Goal: Task Accomplishment & Management: Use online tool/utility

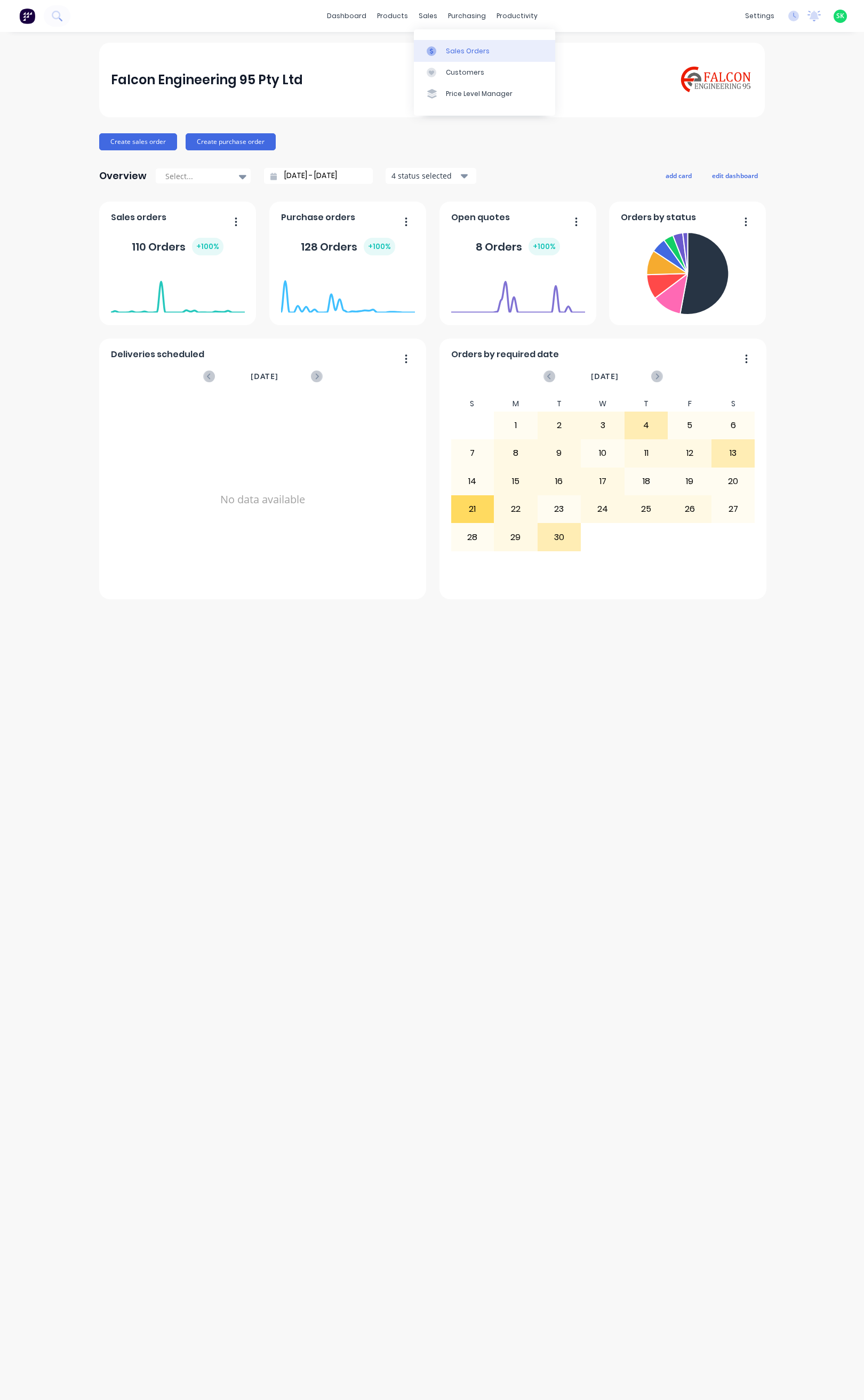
click at [453, 45] on link "Sales Orders" at bounding box center [484, 50] width 141 height 21
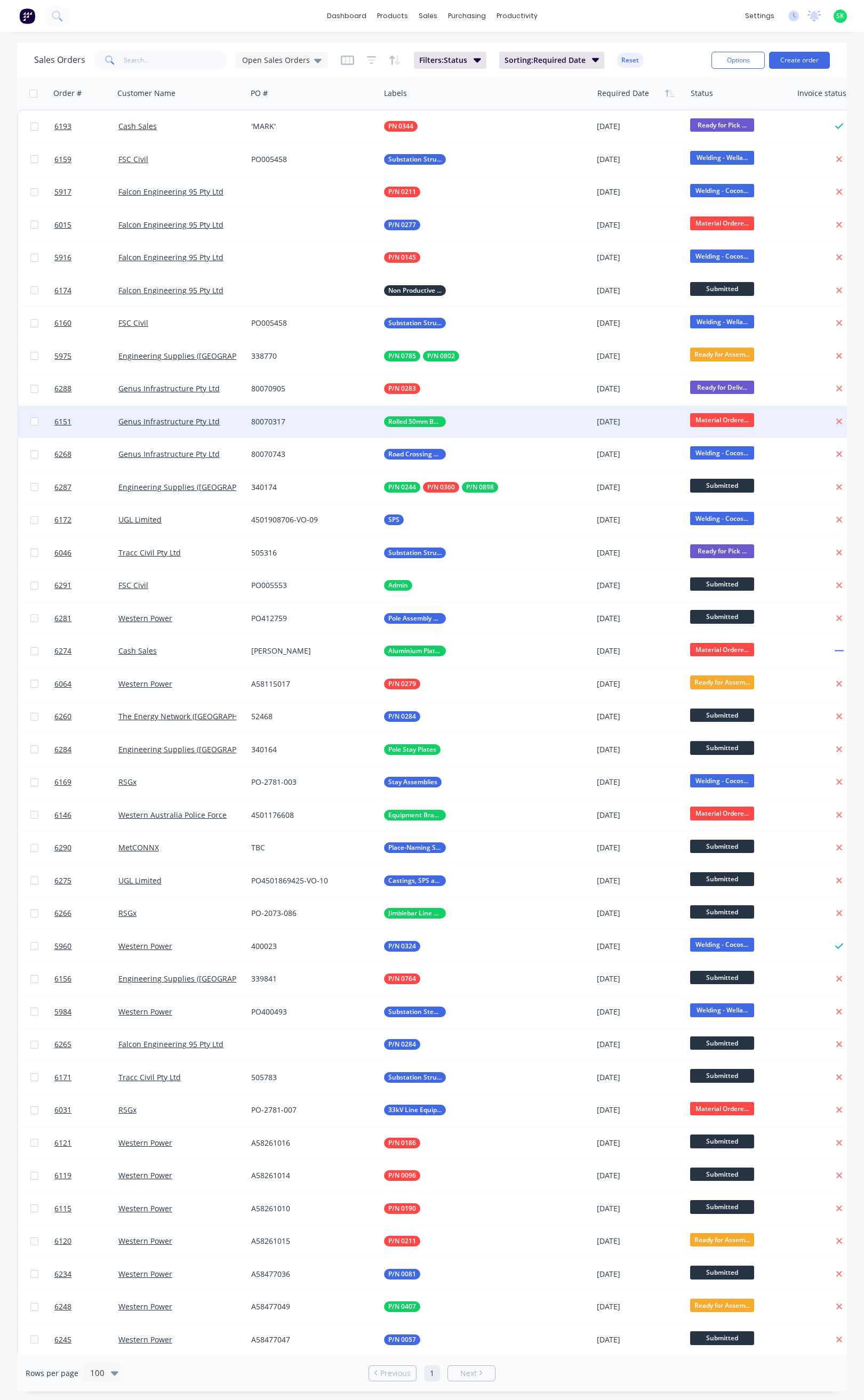
click at [471, 417] on div "Rolled 50mm Bars" at bounding box center [481, 422] width 195 height 11
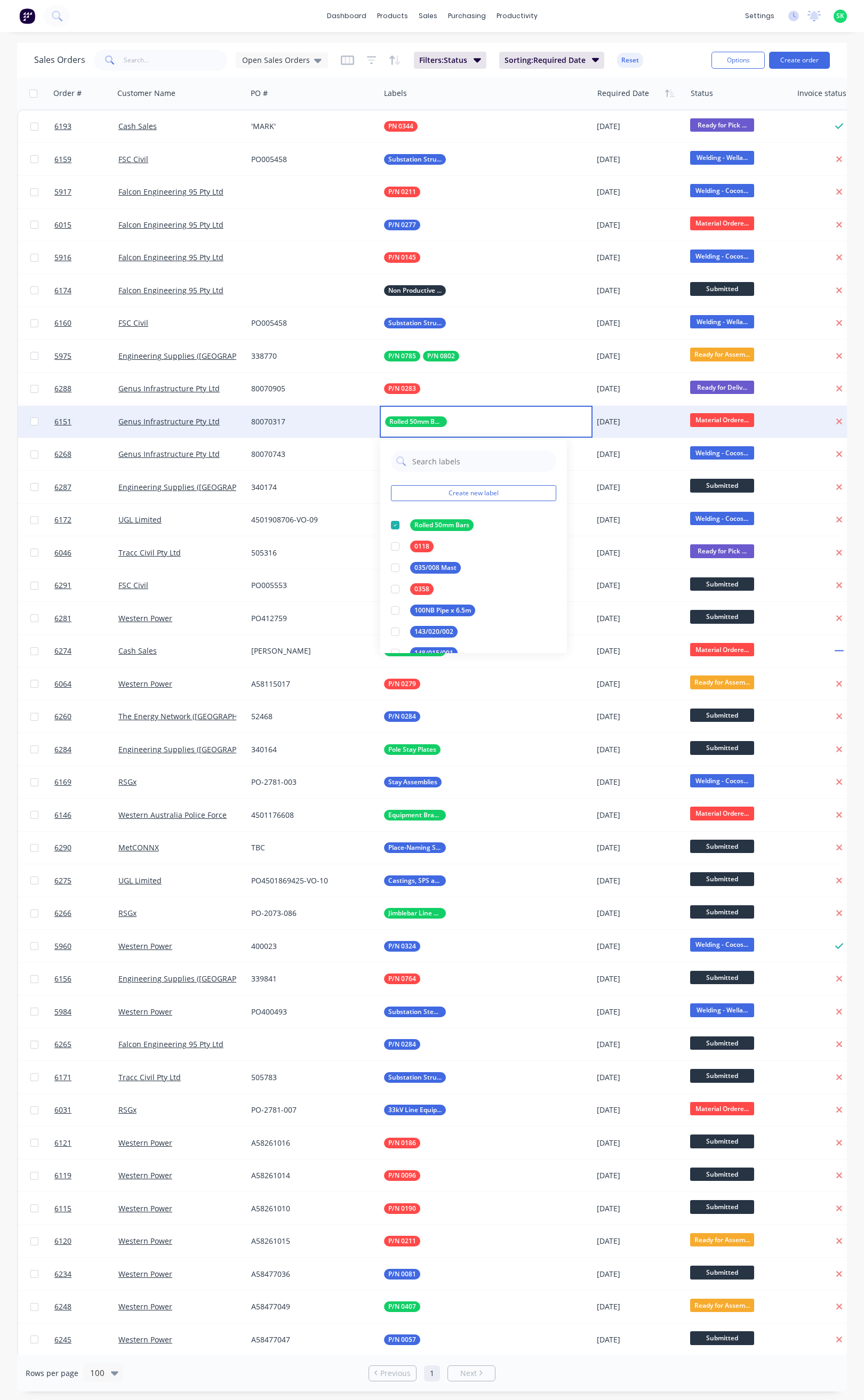
click at [301, 418] on div "80070317" at bounding box center [310, 422] width 119 height 11
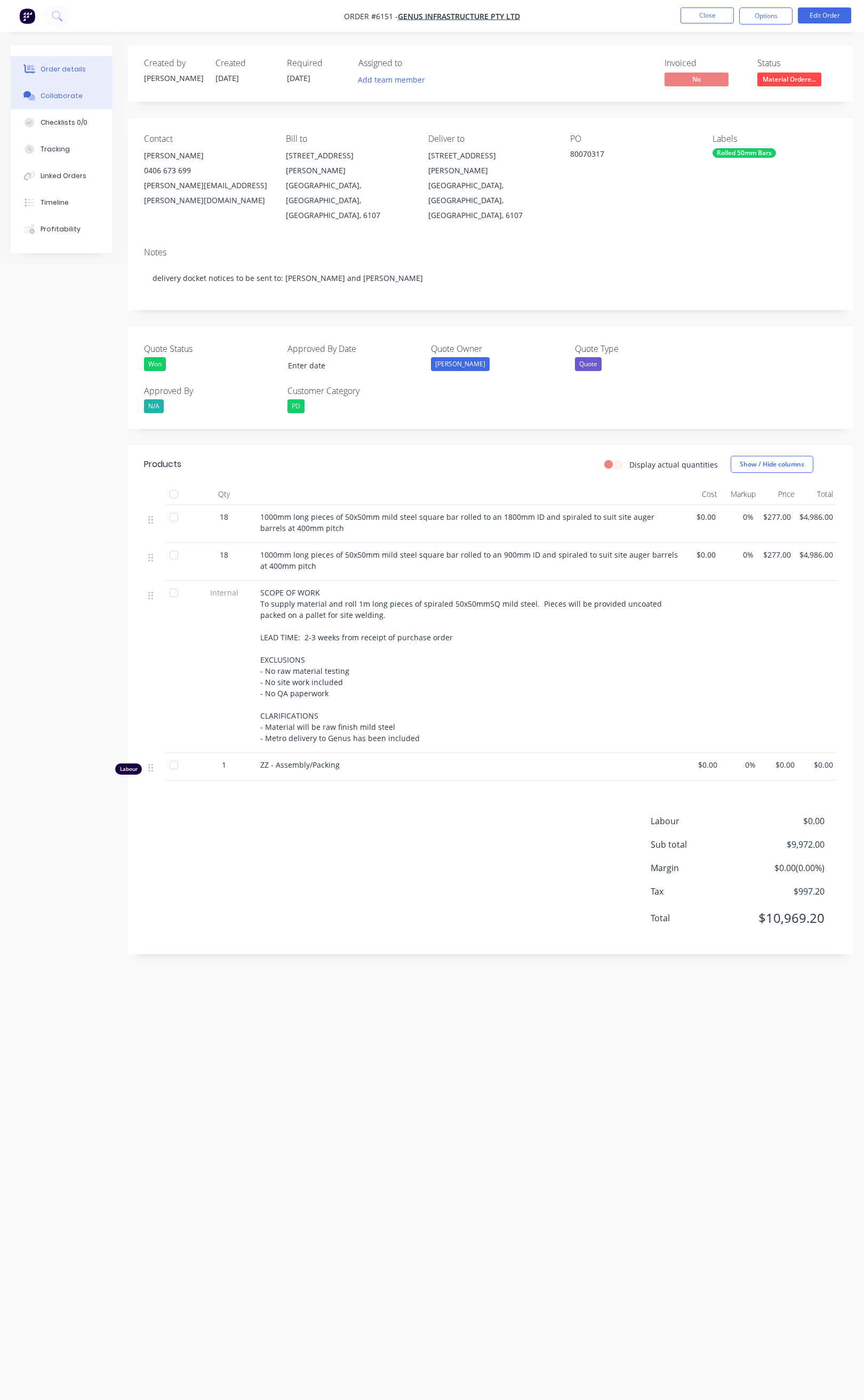
click at [78, 85] on button "Collaborate" at bounding box center [61, 96] width 101 height 27
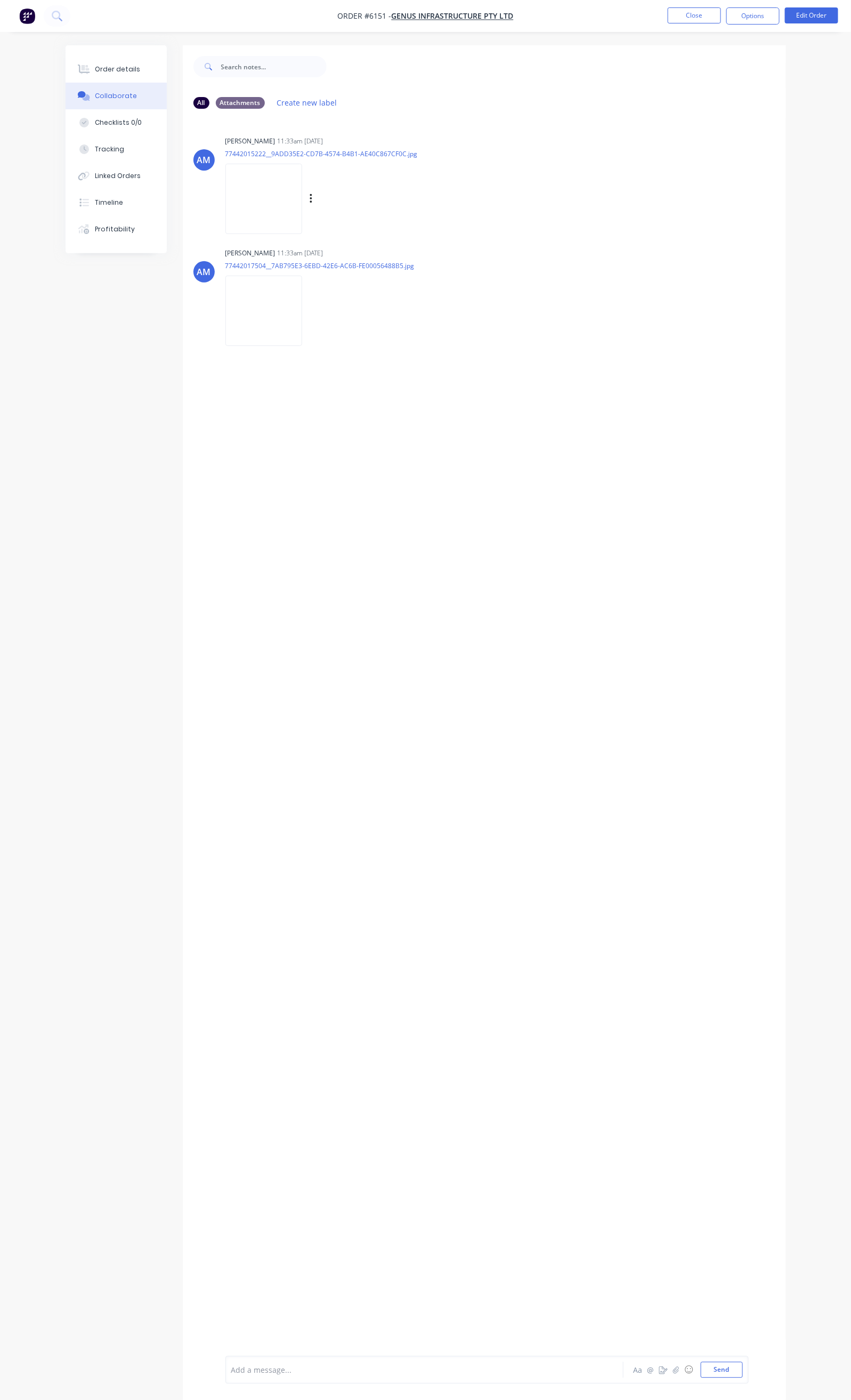
click at [226, 206] on img at bounding box center [263, 198] width 77 height 70
click at [226, 300] on img at bounding box center [263, 310] width 77 height 70
click at [87, 67] on button "Order details" at bounding box center [116, 69] width 101 height 27
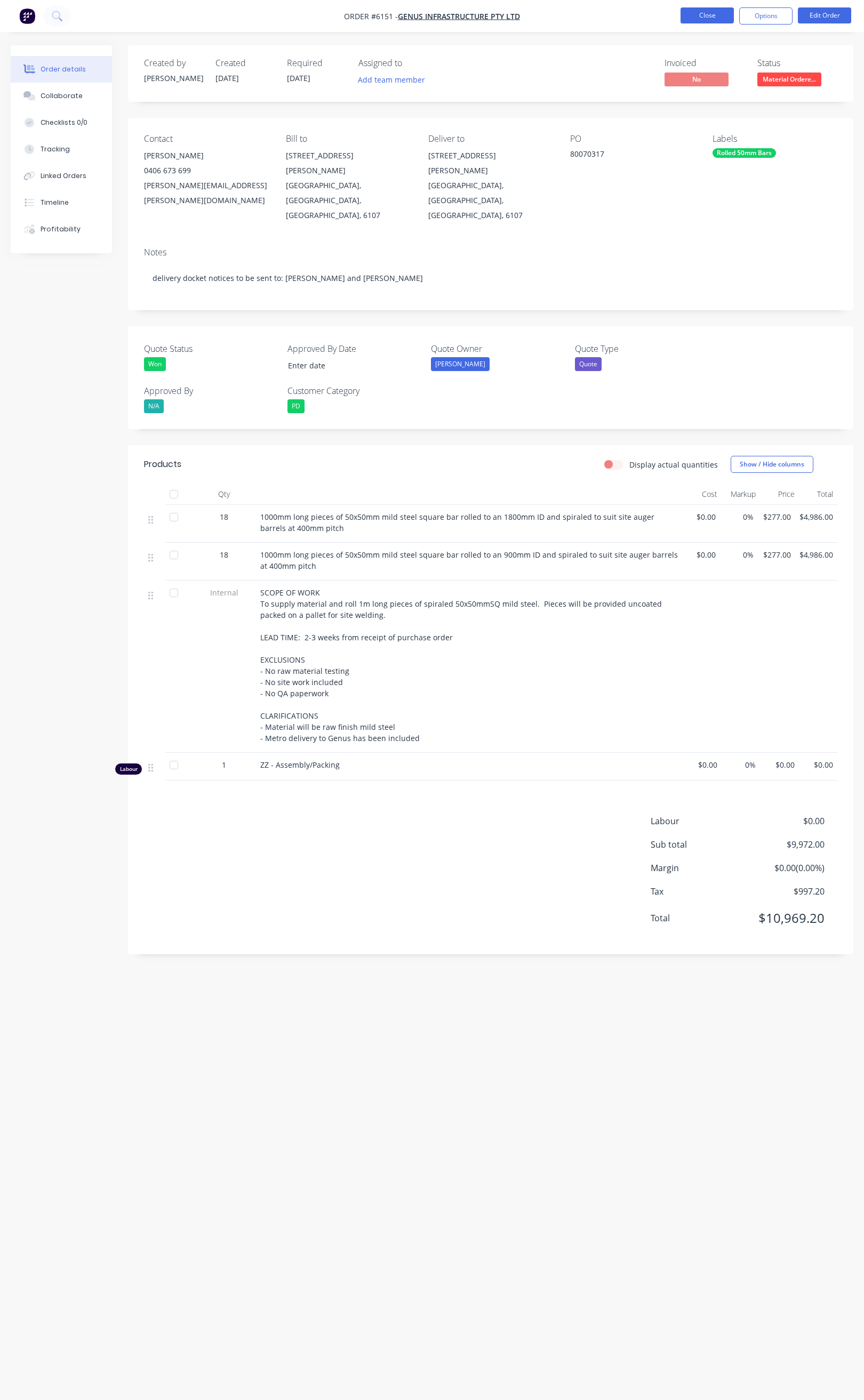
click at [703, 18] on button "Close" at bounding box center [707, 15] width 53 height 16
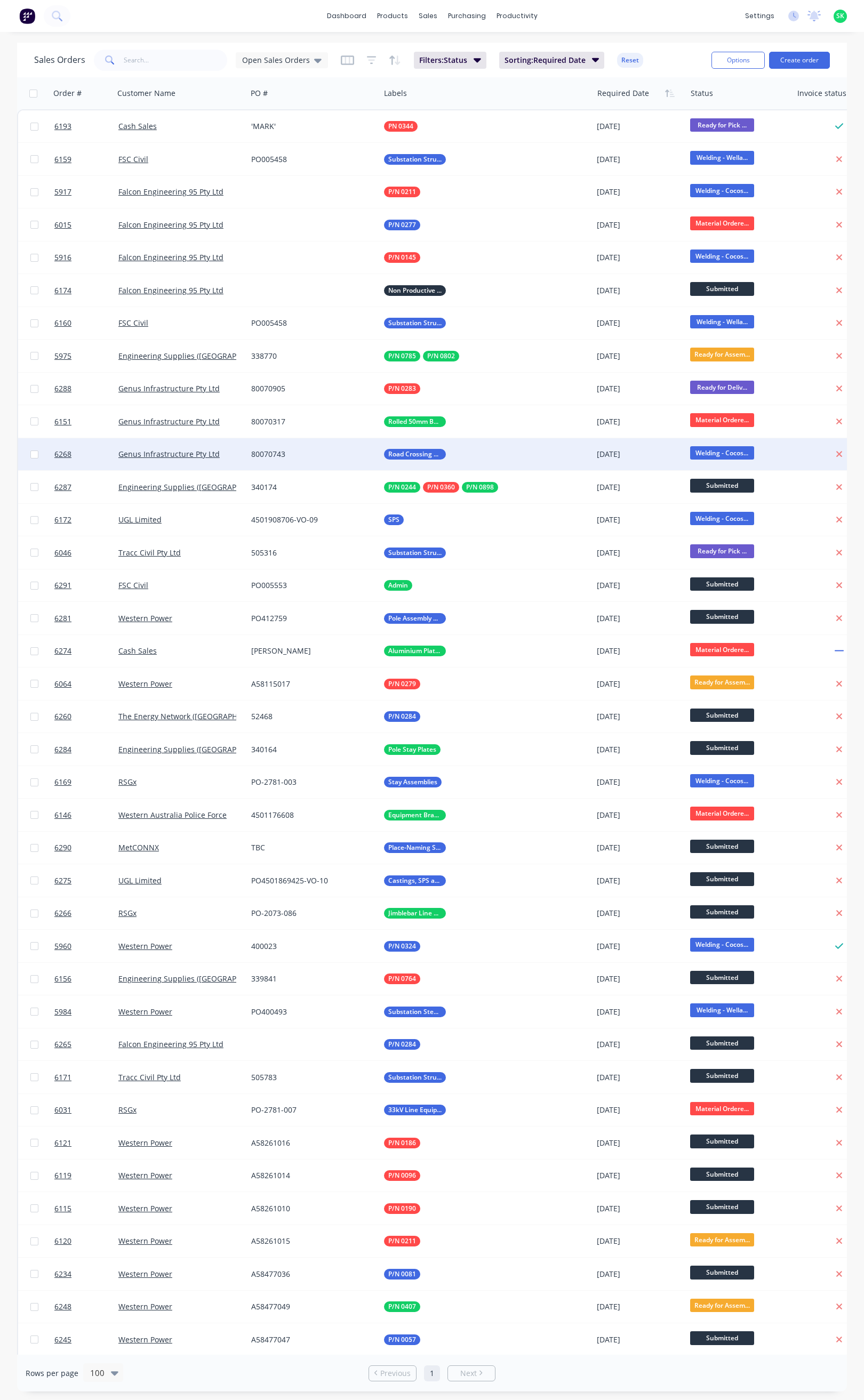
click at [314, 455] on div "80070743" at bounding box center [310, 454] width 119 height 11
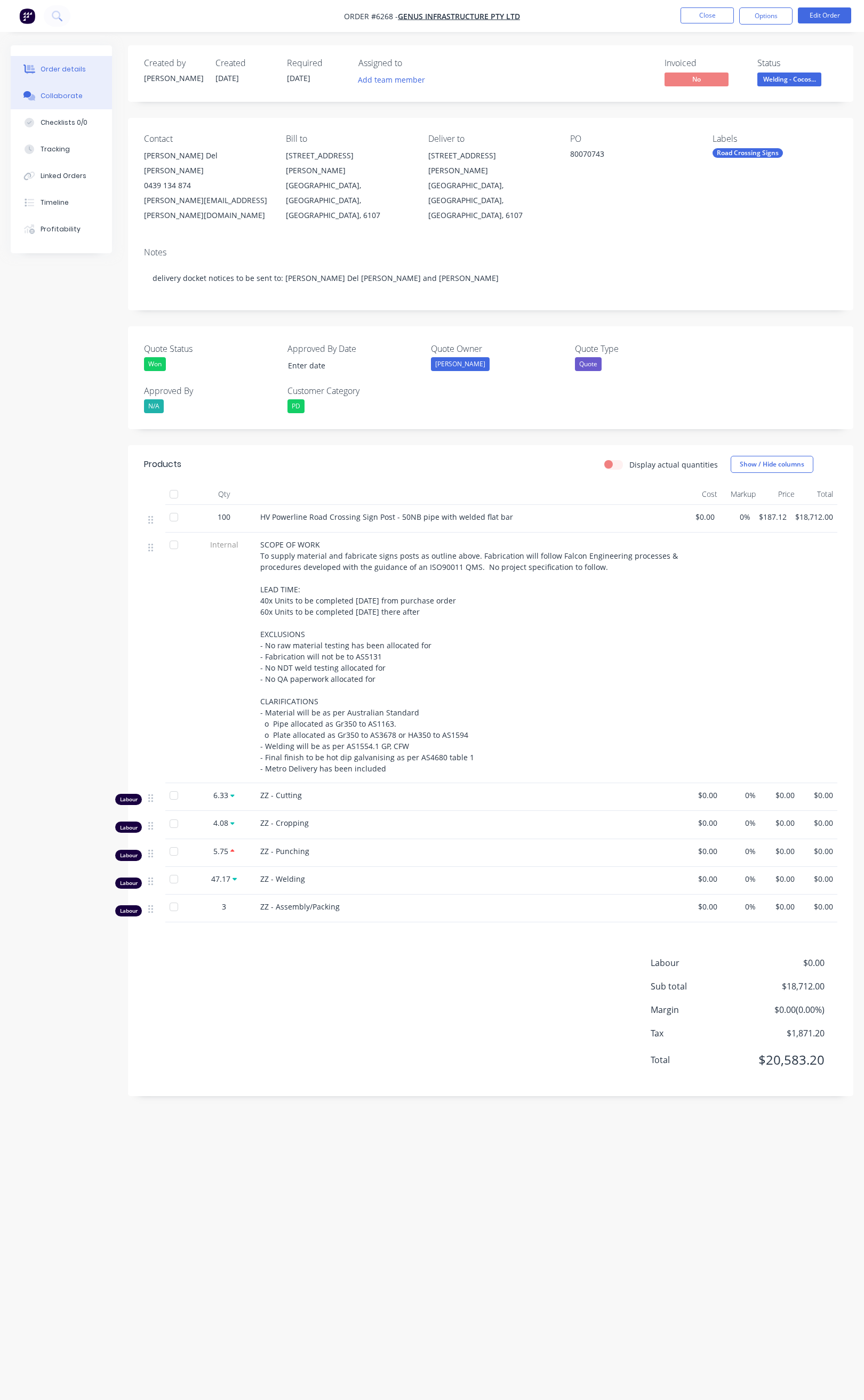
click at [77, 91] on div "Collaborate" at bounding box center [61, 95] width 42 height 9
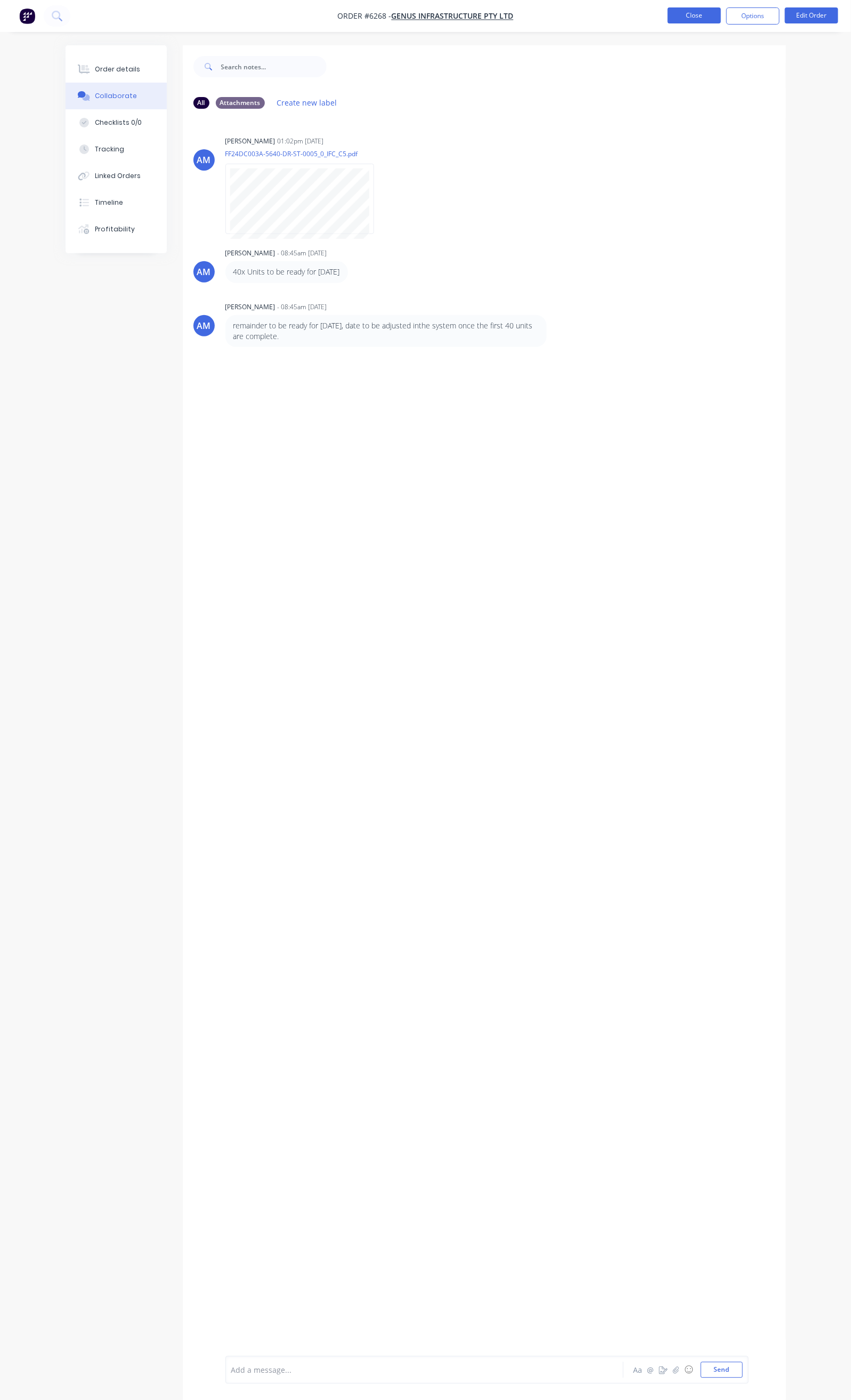
click at [696, 8] on button "Close" at bounding box center [694, 15] width 53 height 16
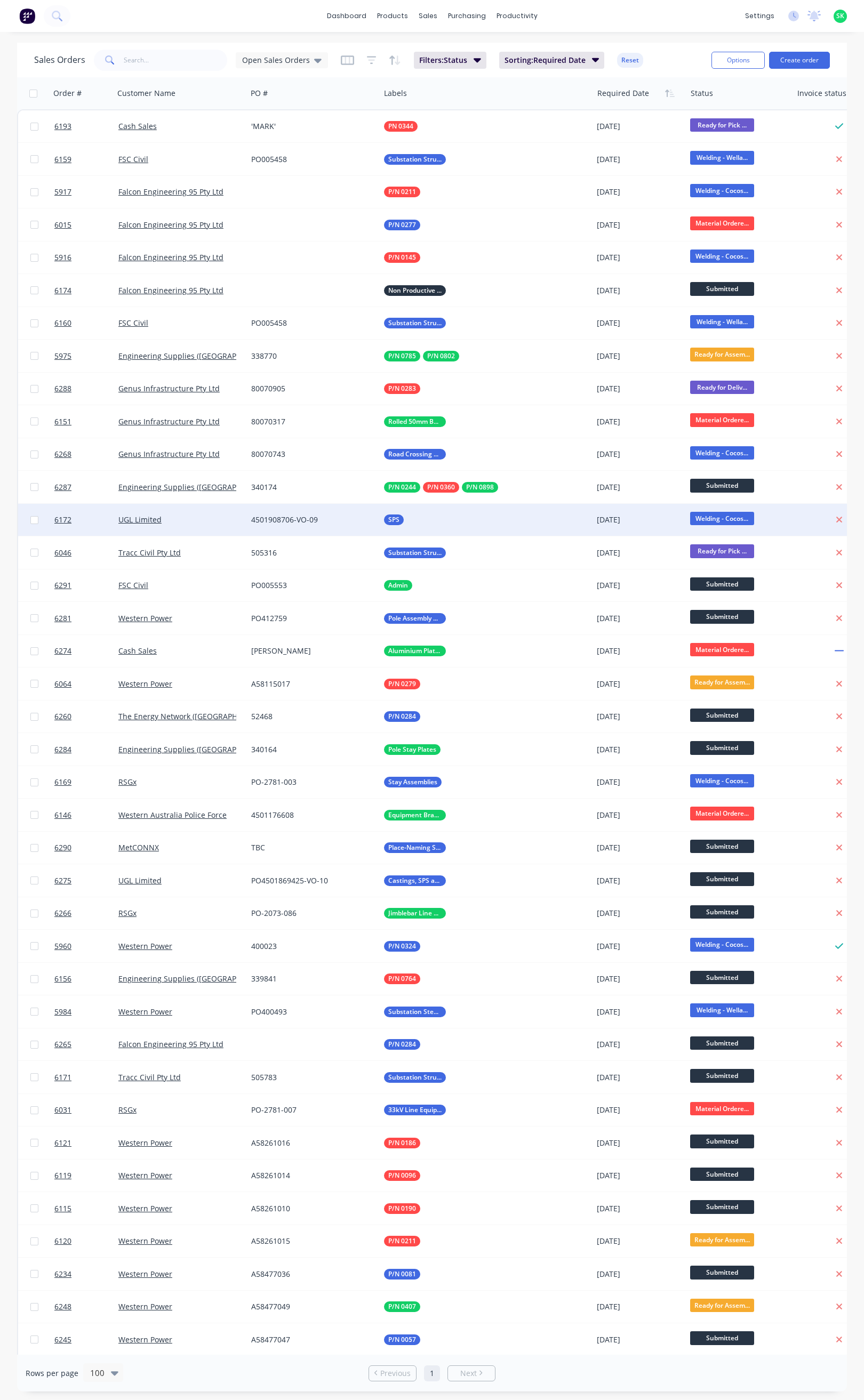
click at [476, 520] on div "SPS" at bounding box center [481, 519] width 195 height 11
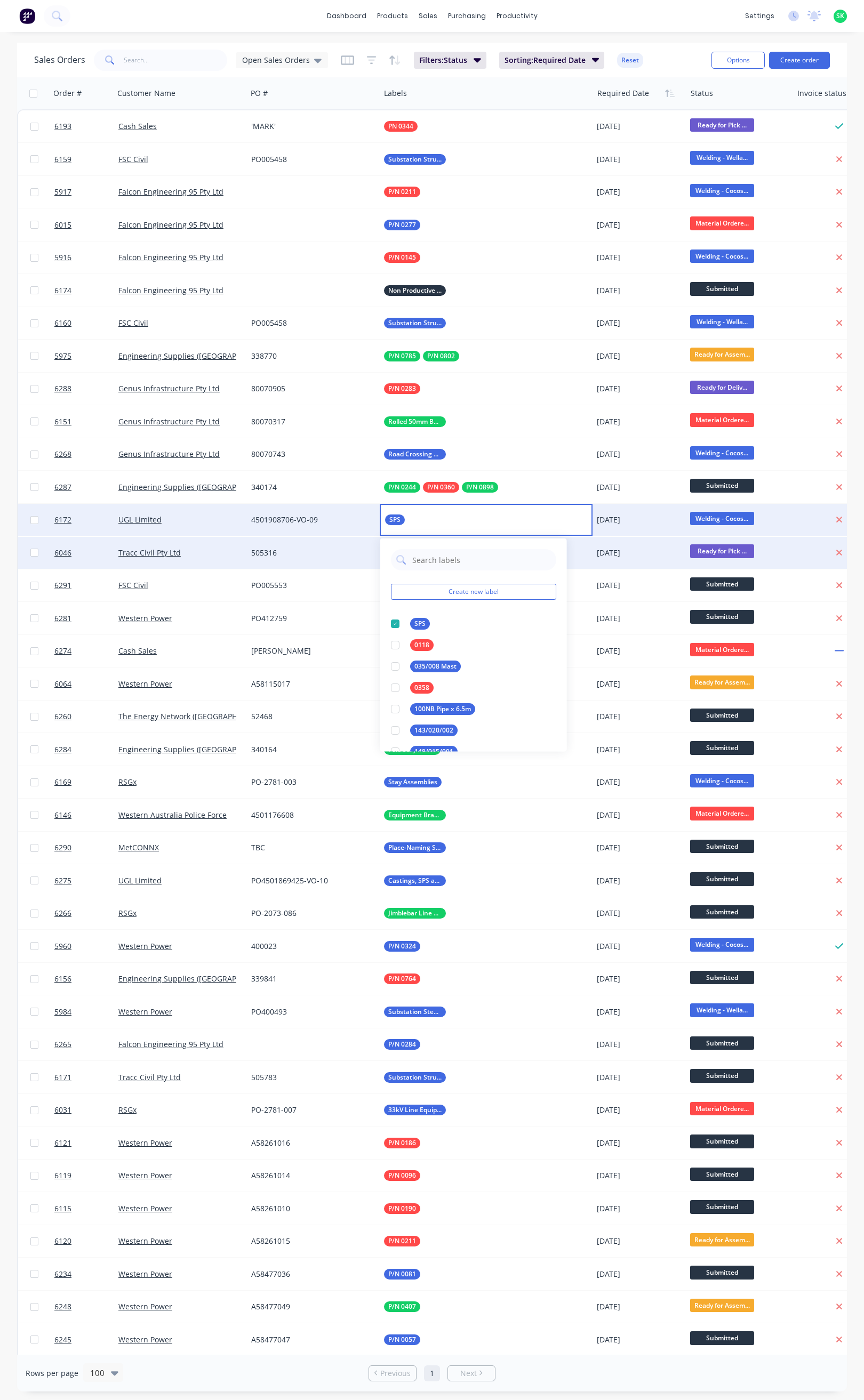
click at [191, 563] on div "Tracc Civil Pty Ltd" at bounding box center [181, 553] width 133 height 32
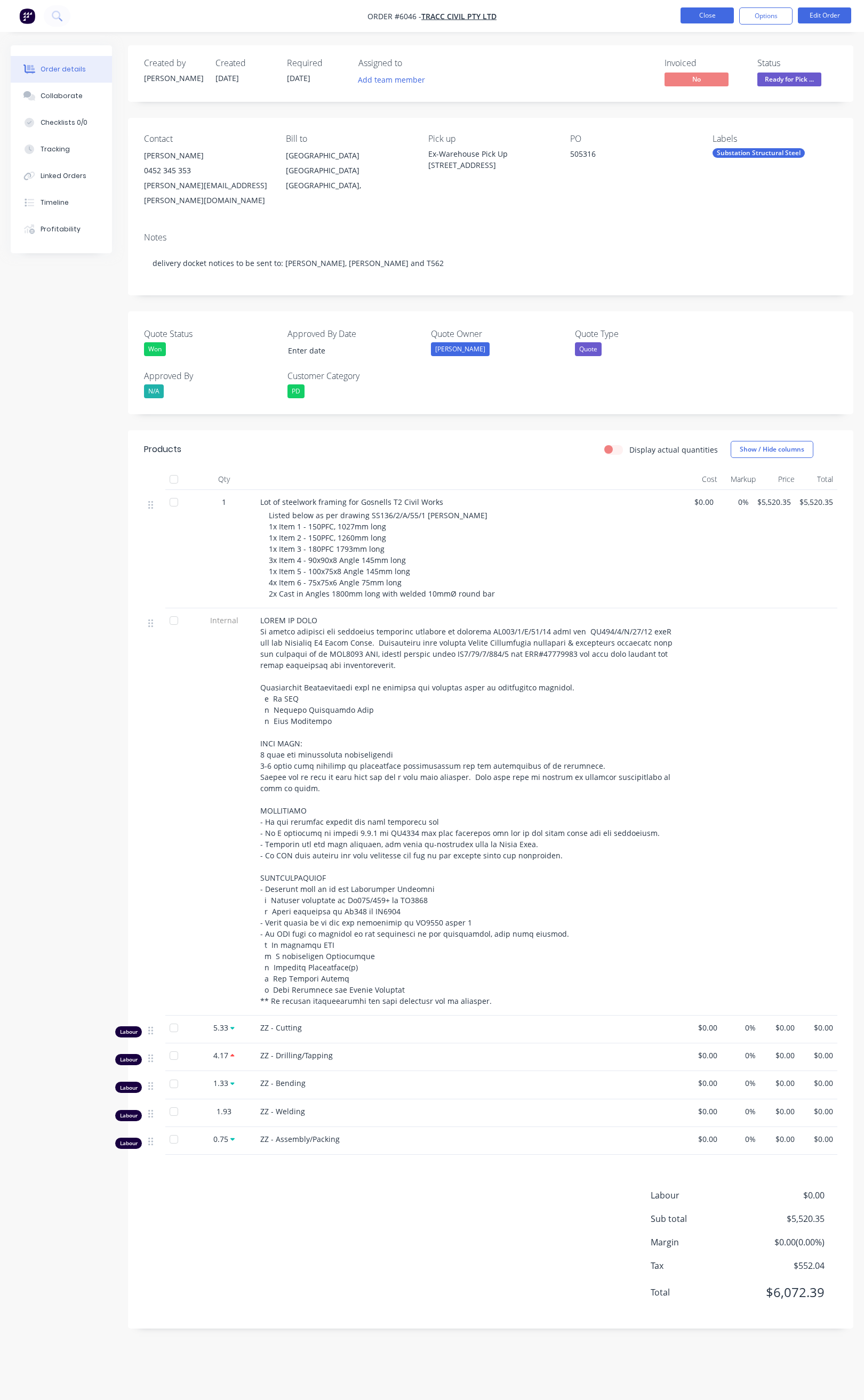
click at [721, 17] on button "Close" at bounding box center [707, 15] width 53 height 16
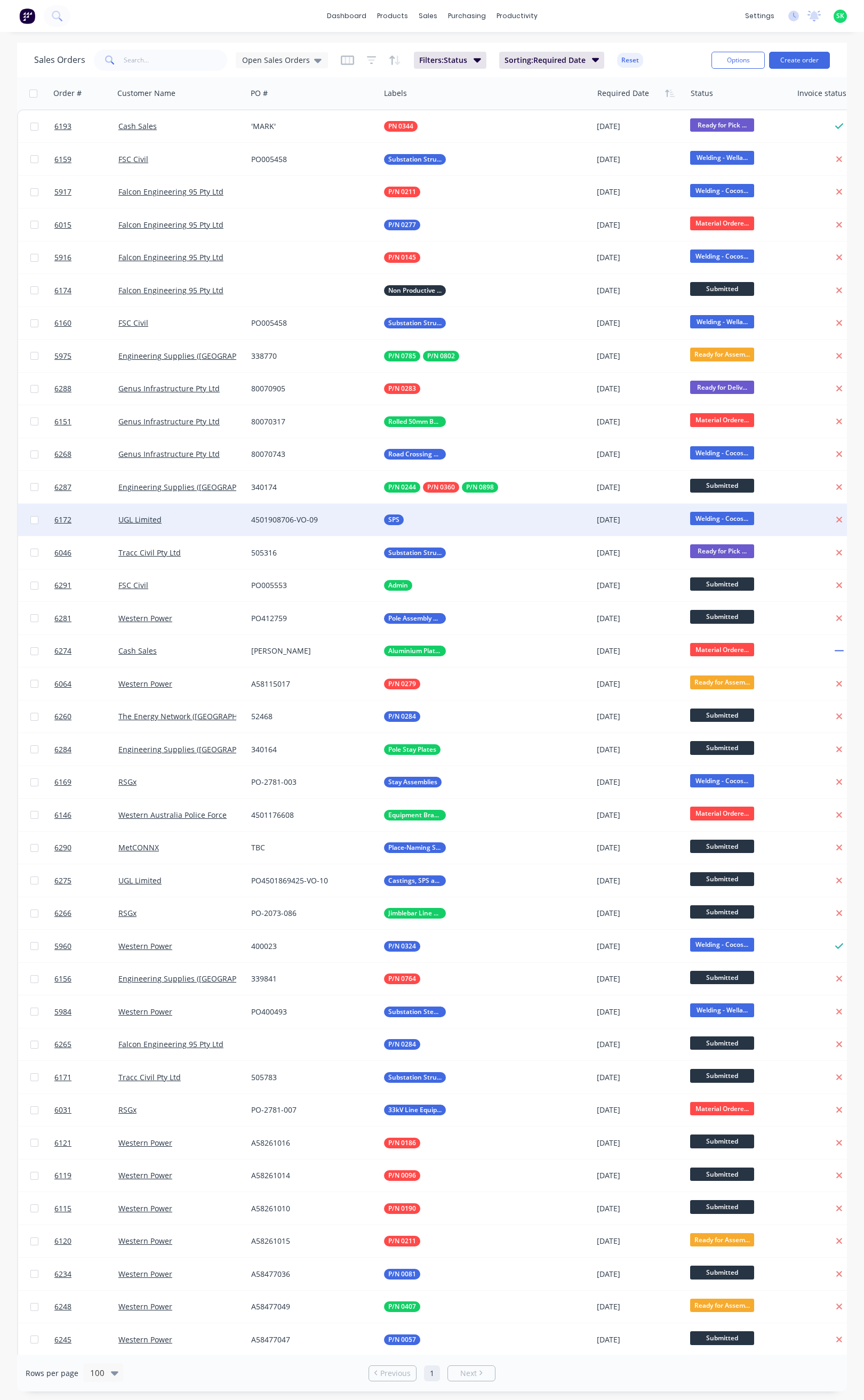
click at [711, 514] on span "Welding - Cocos..." at bounding box center [722, 519] width 64 height 13
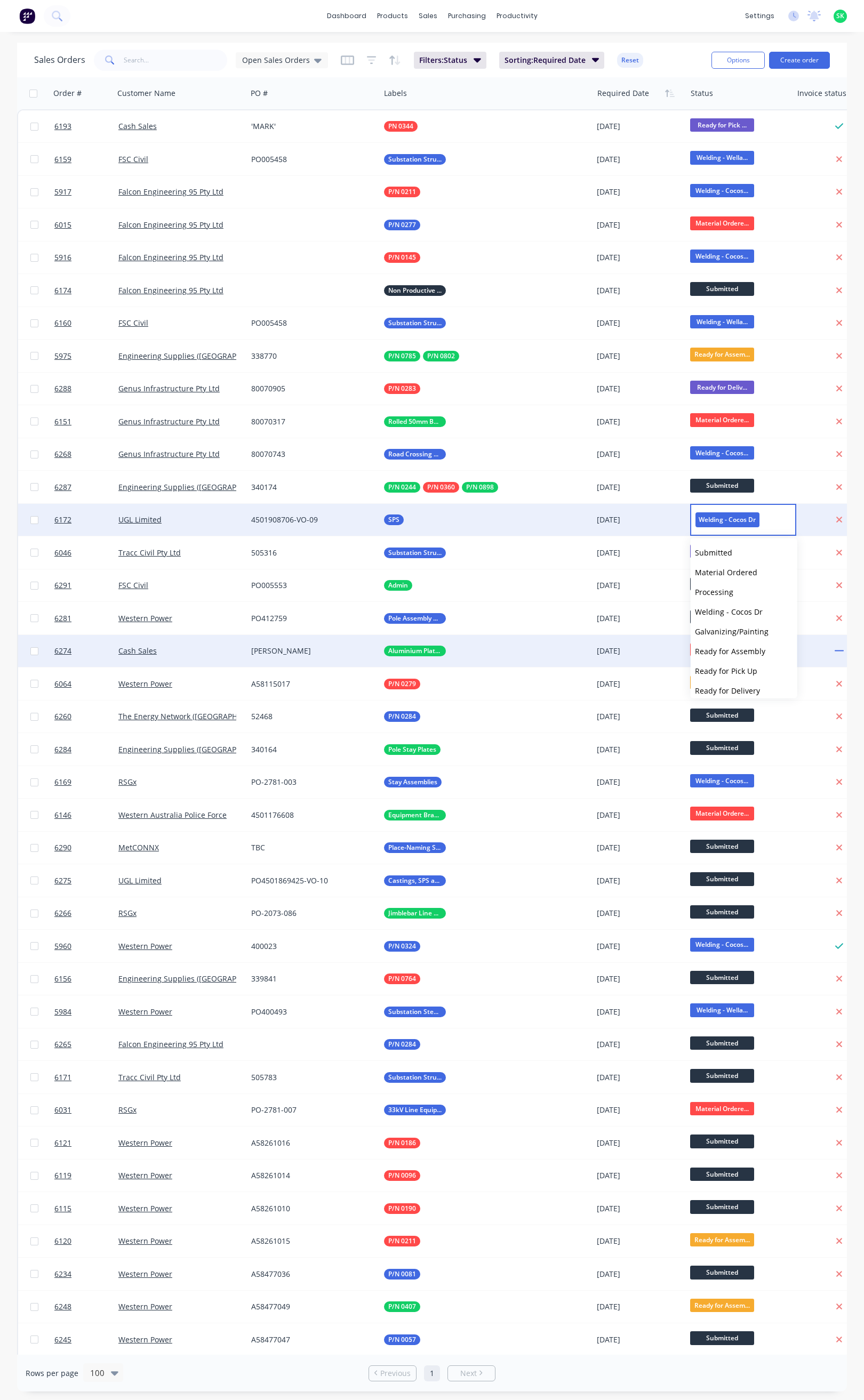
click at [735, 647] on span "Ready for Assembly" at bounding box center [730, 652] width 71 height 10
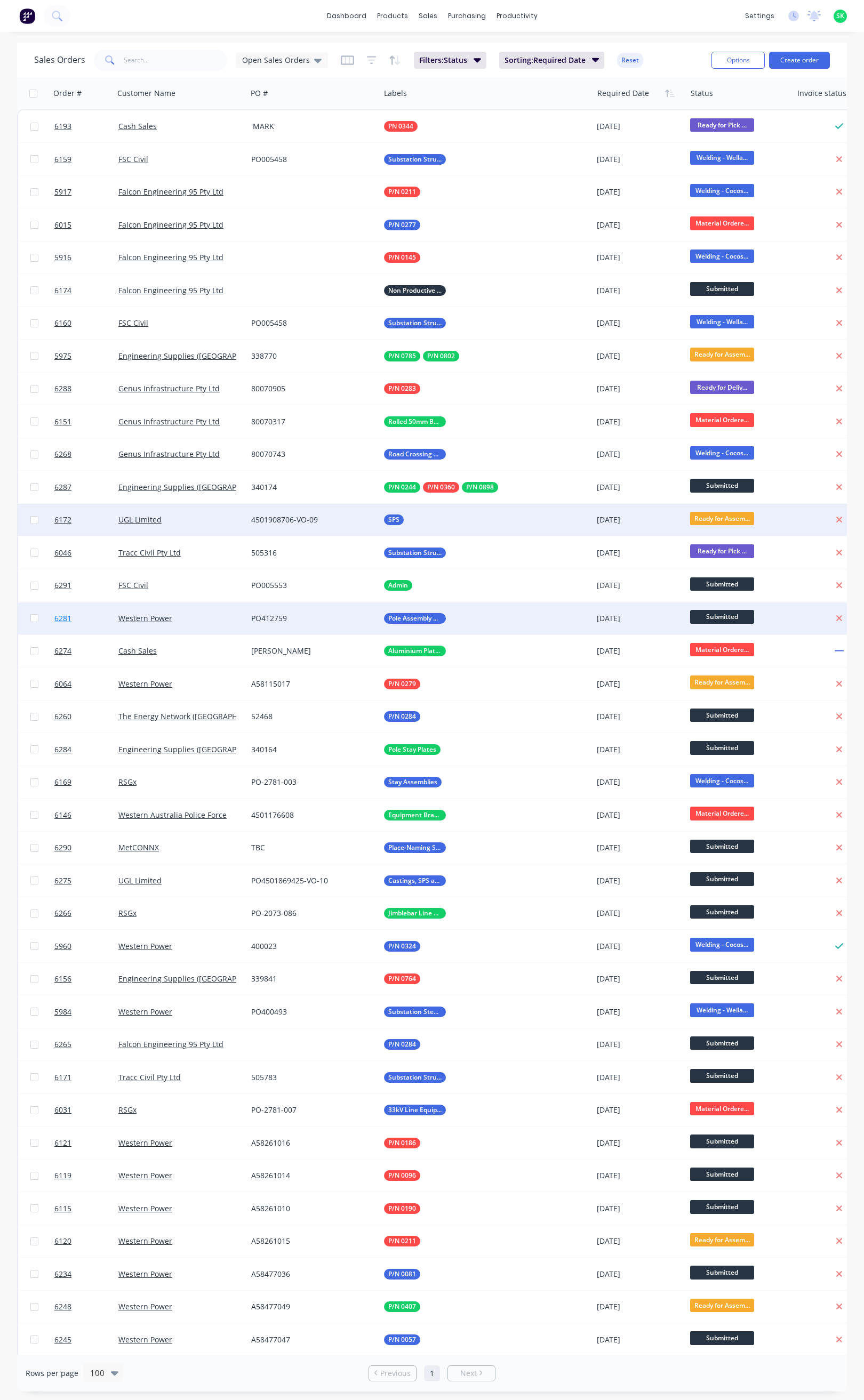
click at [71, 615] on span "6281" at bounding box center [63, 618] width 17 height 11
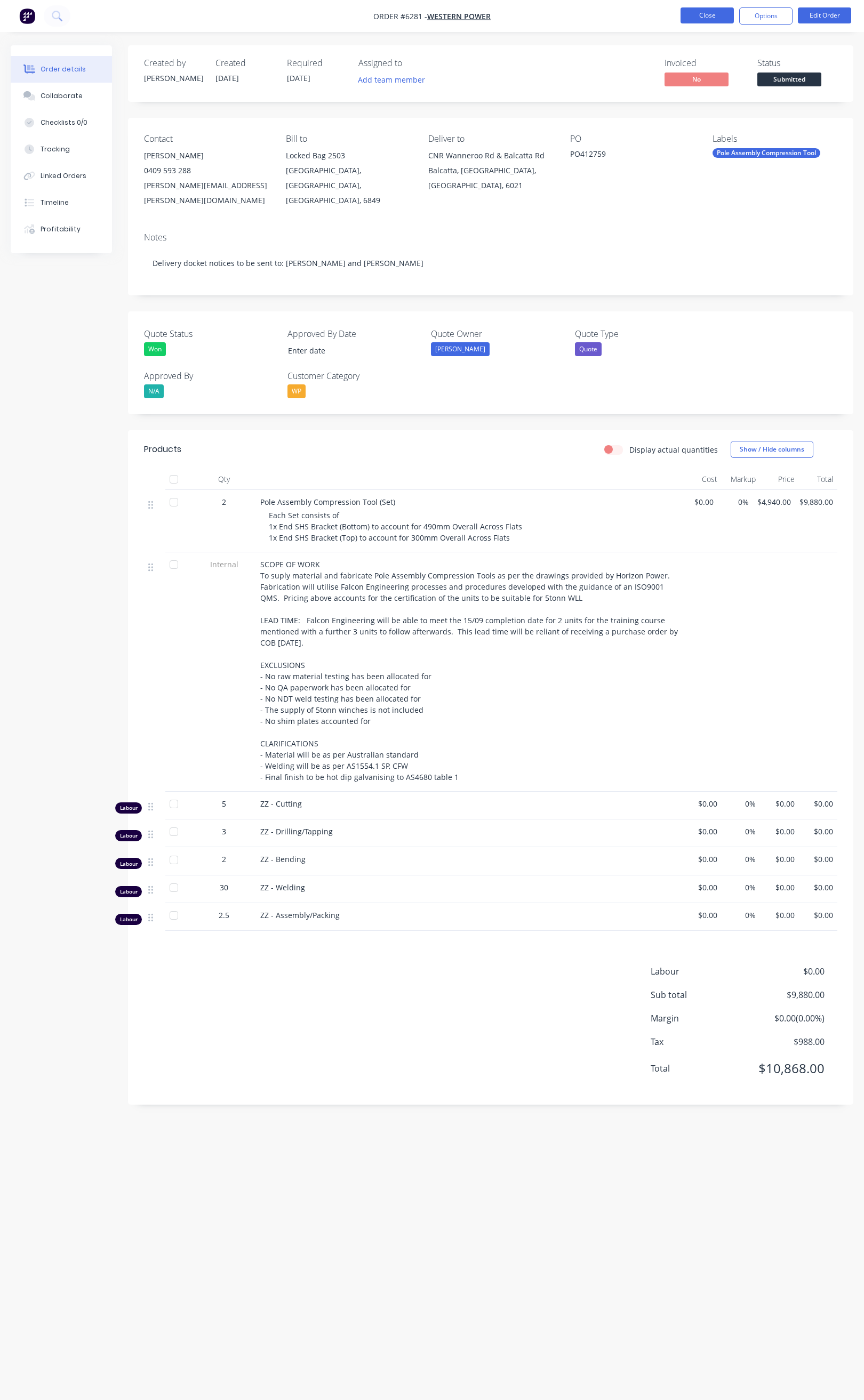
click at [713, 12] on button "Close" at bounding box center [707, 15] width 53 height 16
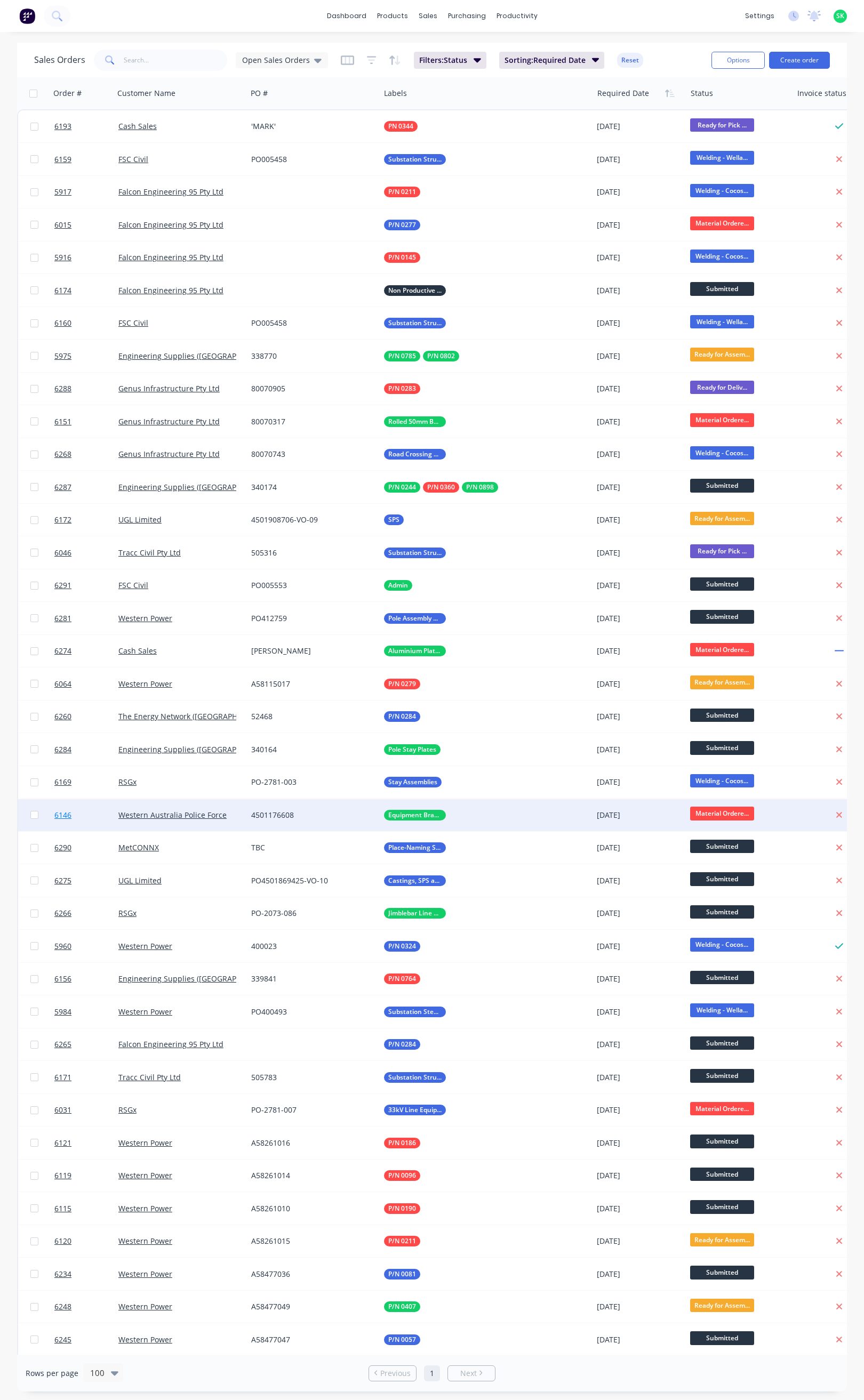
click at [65, 816] on span "6146" at bounding box center [63, 815] width 17 height 11
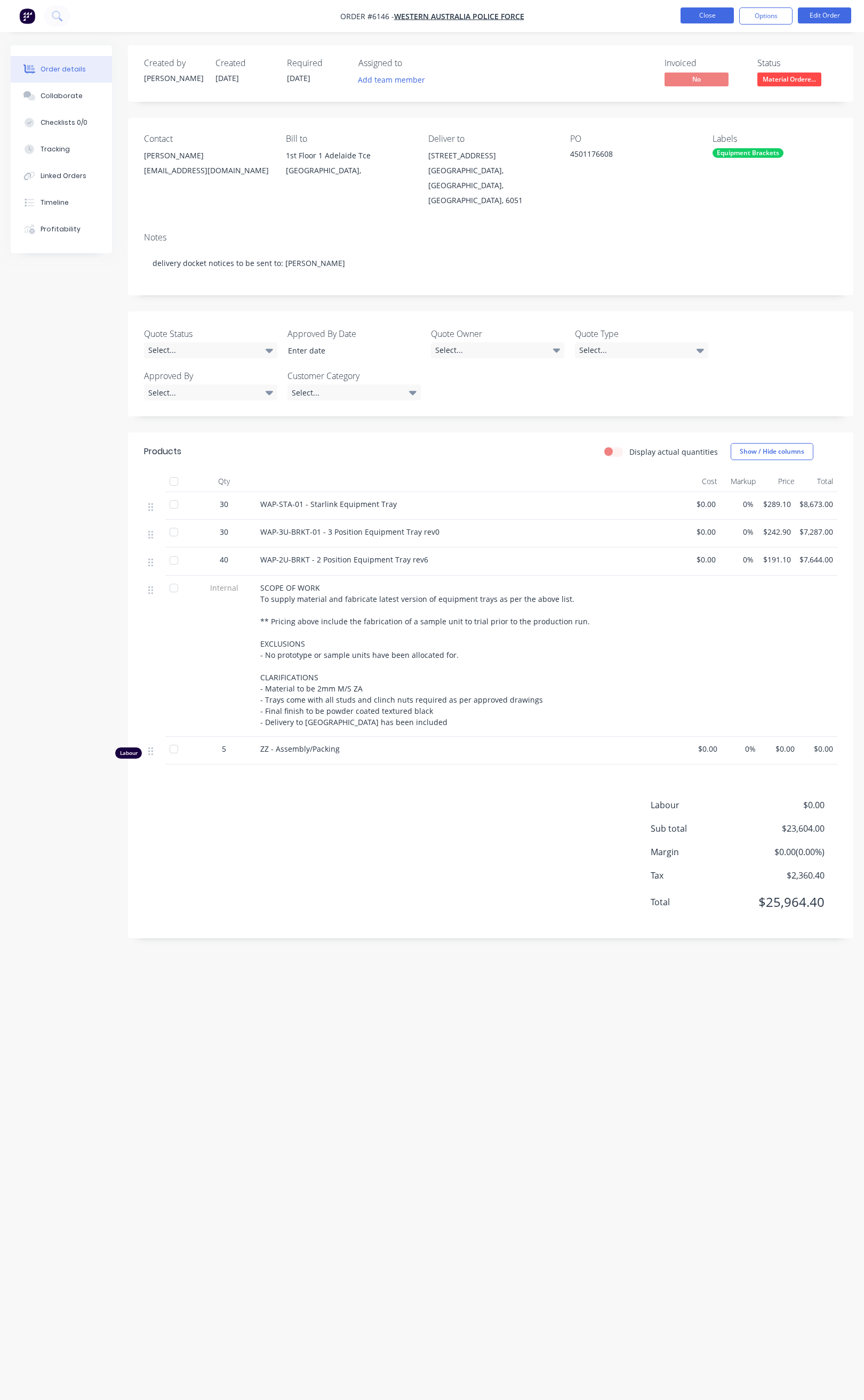
click at [716, 17] on button "Close" at bounding box center [707, 15] width 53 height 16
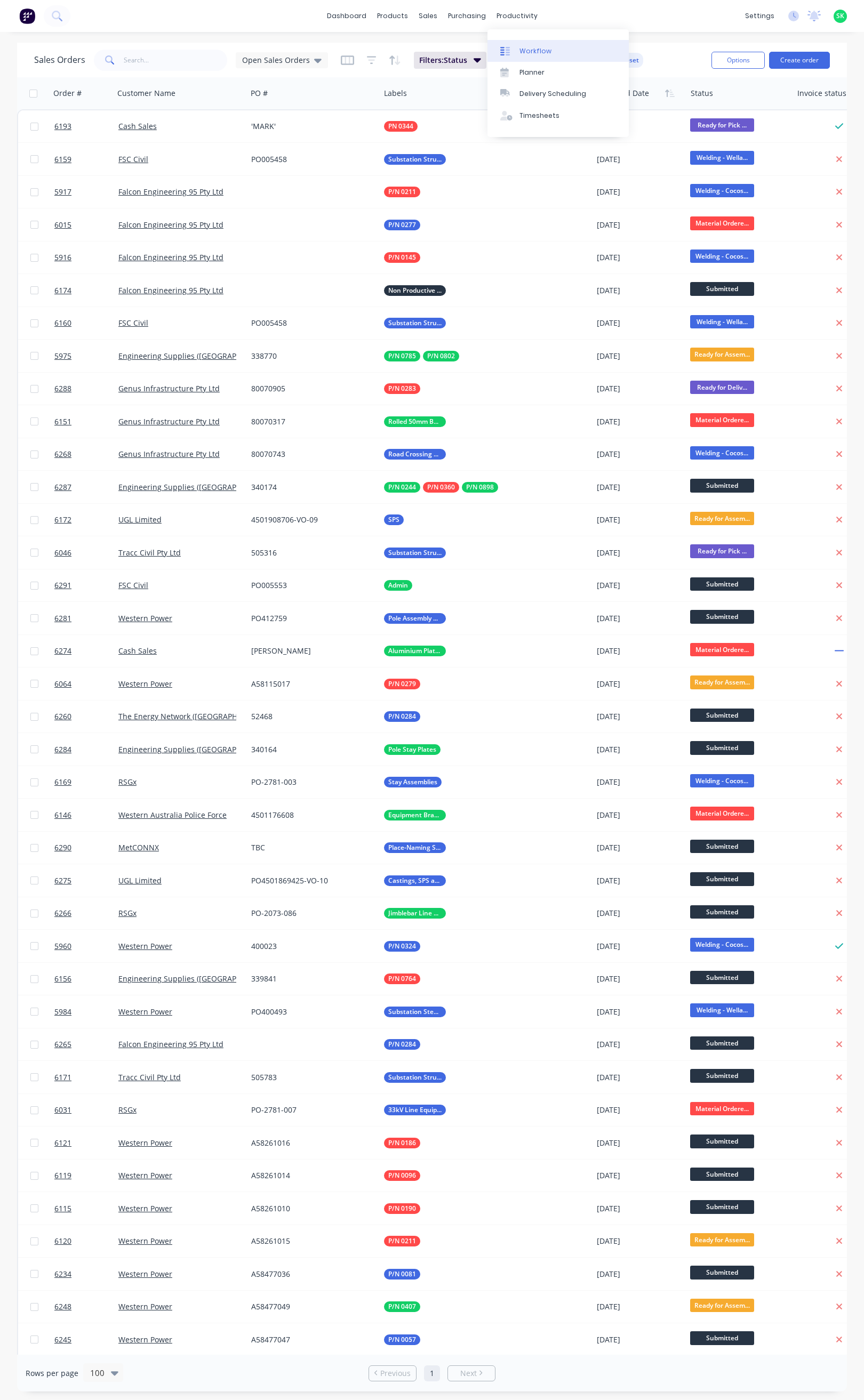
click at [525, 53] on div "Workflow" at bounding box center [536, 51] width 32 height 9
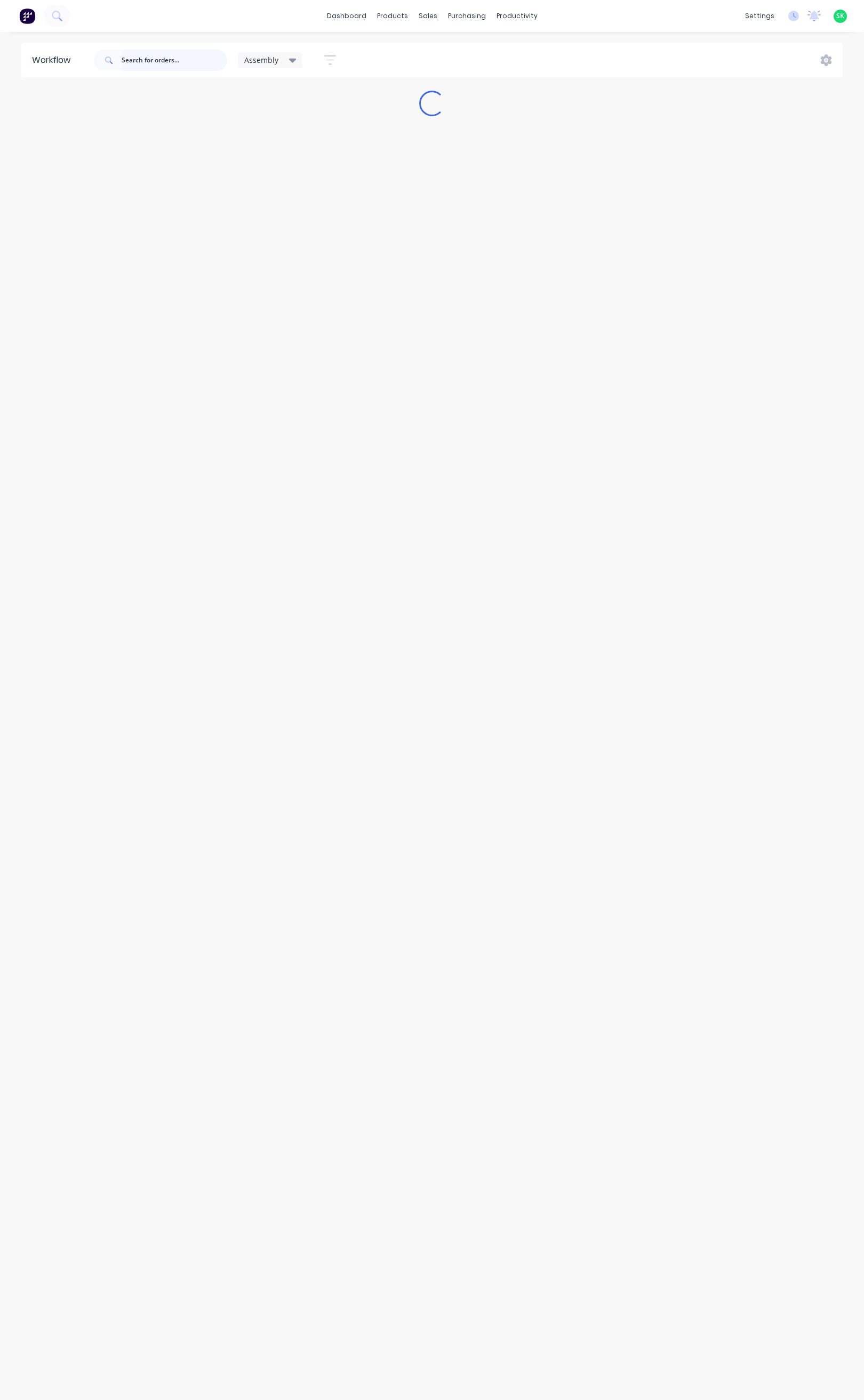
click at [144, 55] on input "text" at bounding box center [173, 60] width 105 height 21
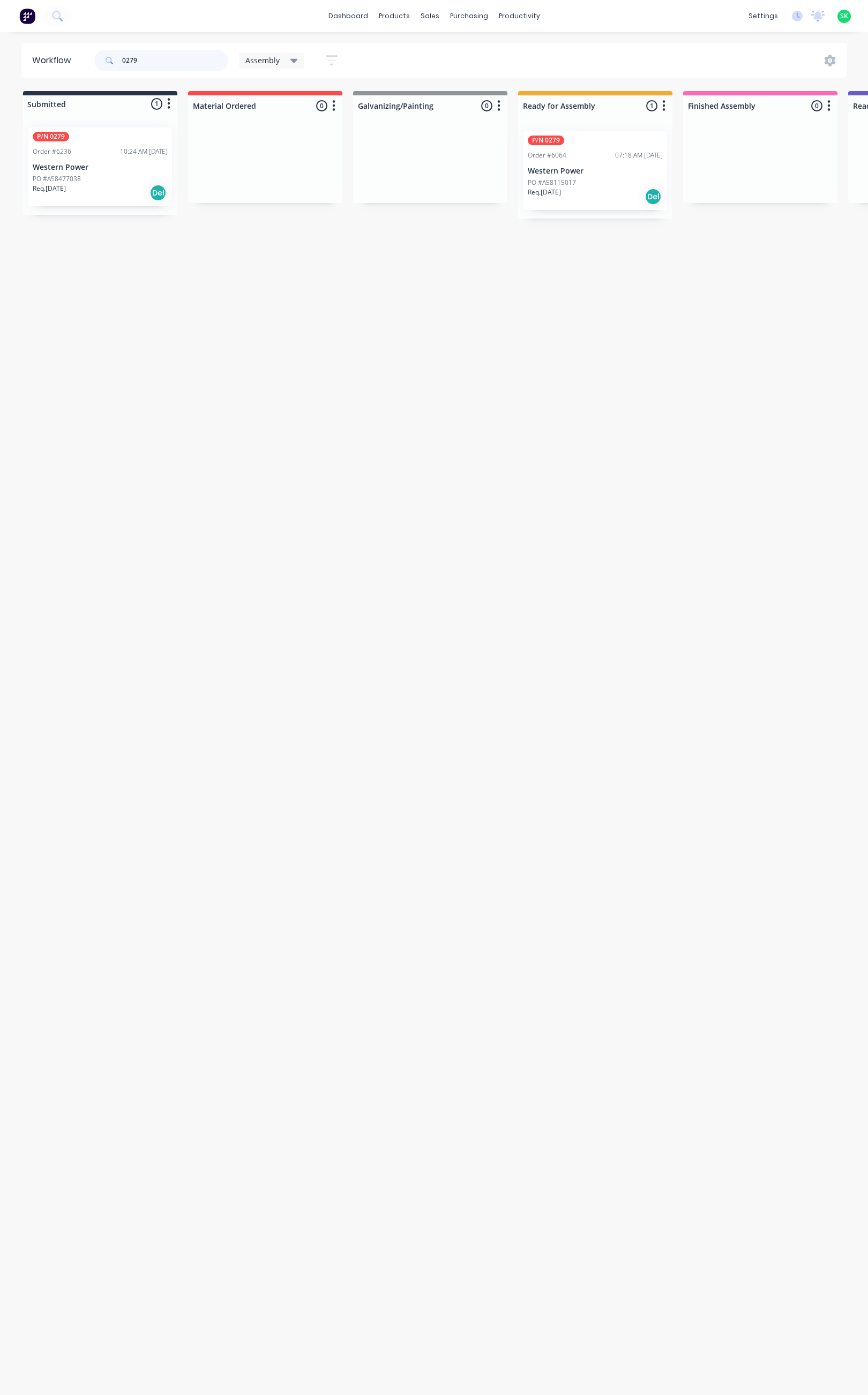
type input "0279"
click at [95, 184] on div "Req. [DATE] Del" at bounding box center [101, 193] width 135 height 19
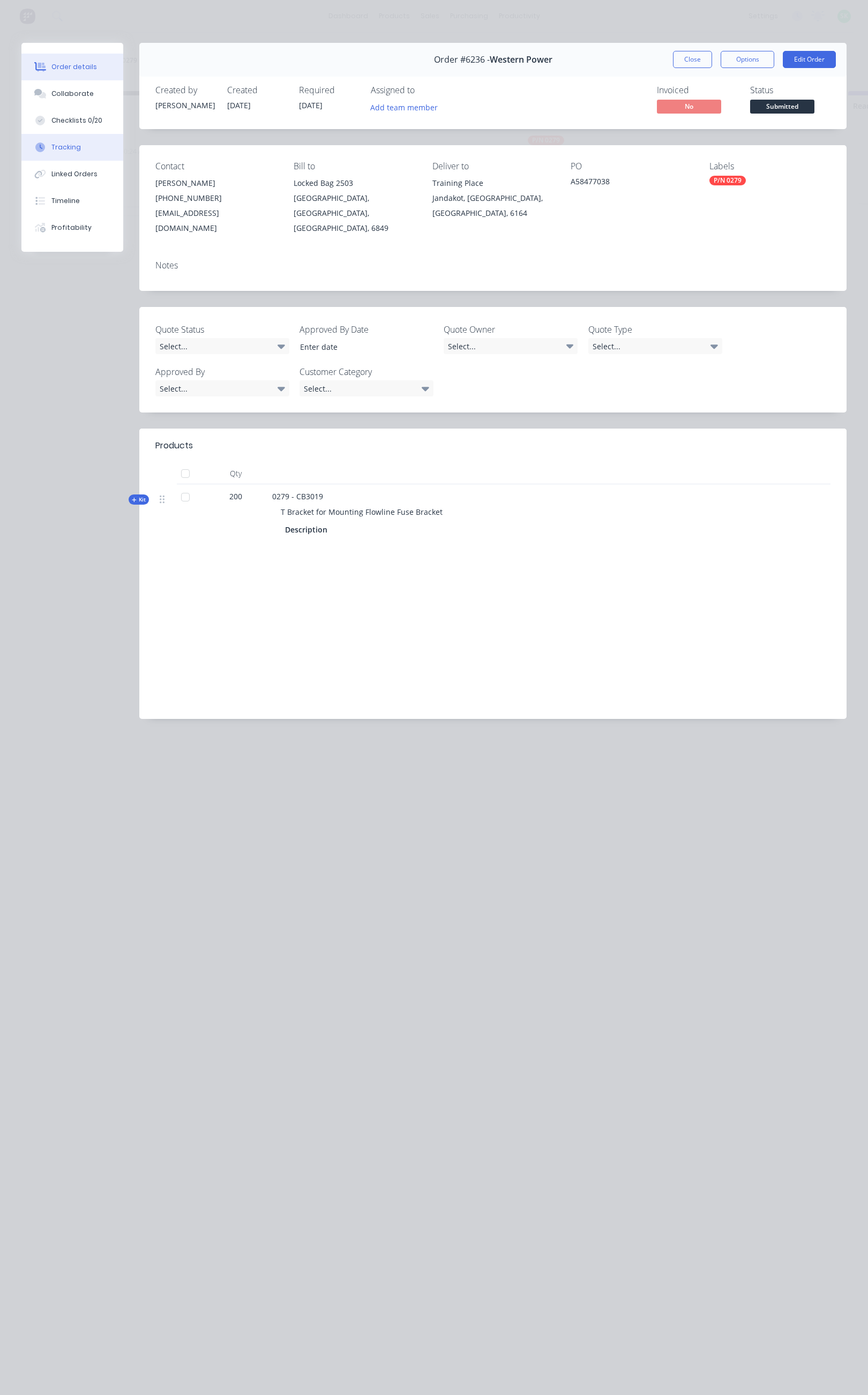
click at [83, 144] on button "Tracking" at bounding box center [72, 147] width 102 height 27
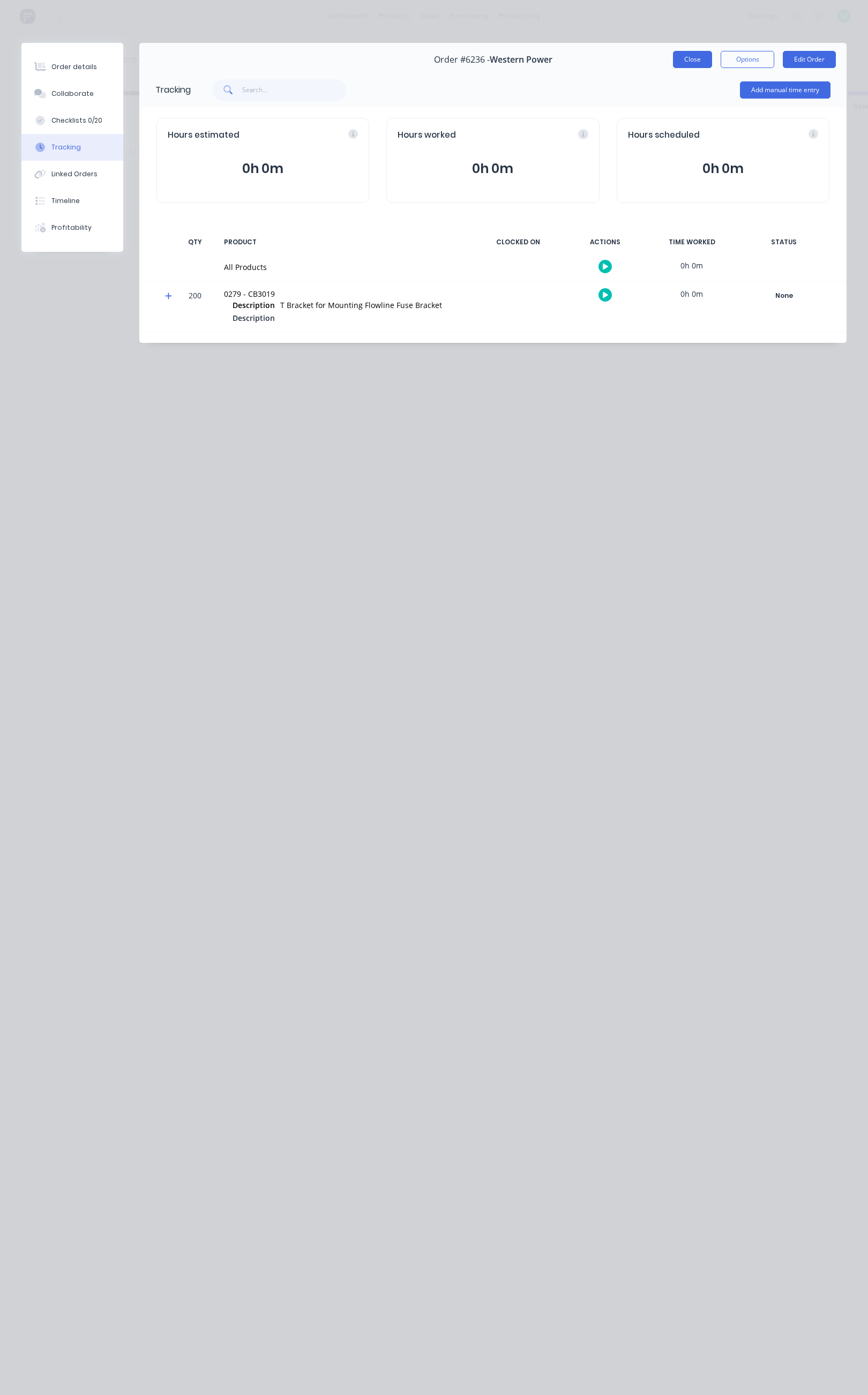
click at [688, 52] on button "Close" at bounding box center [692, 59] width 39 height 17
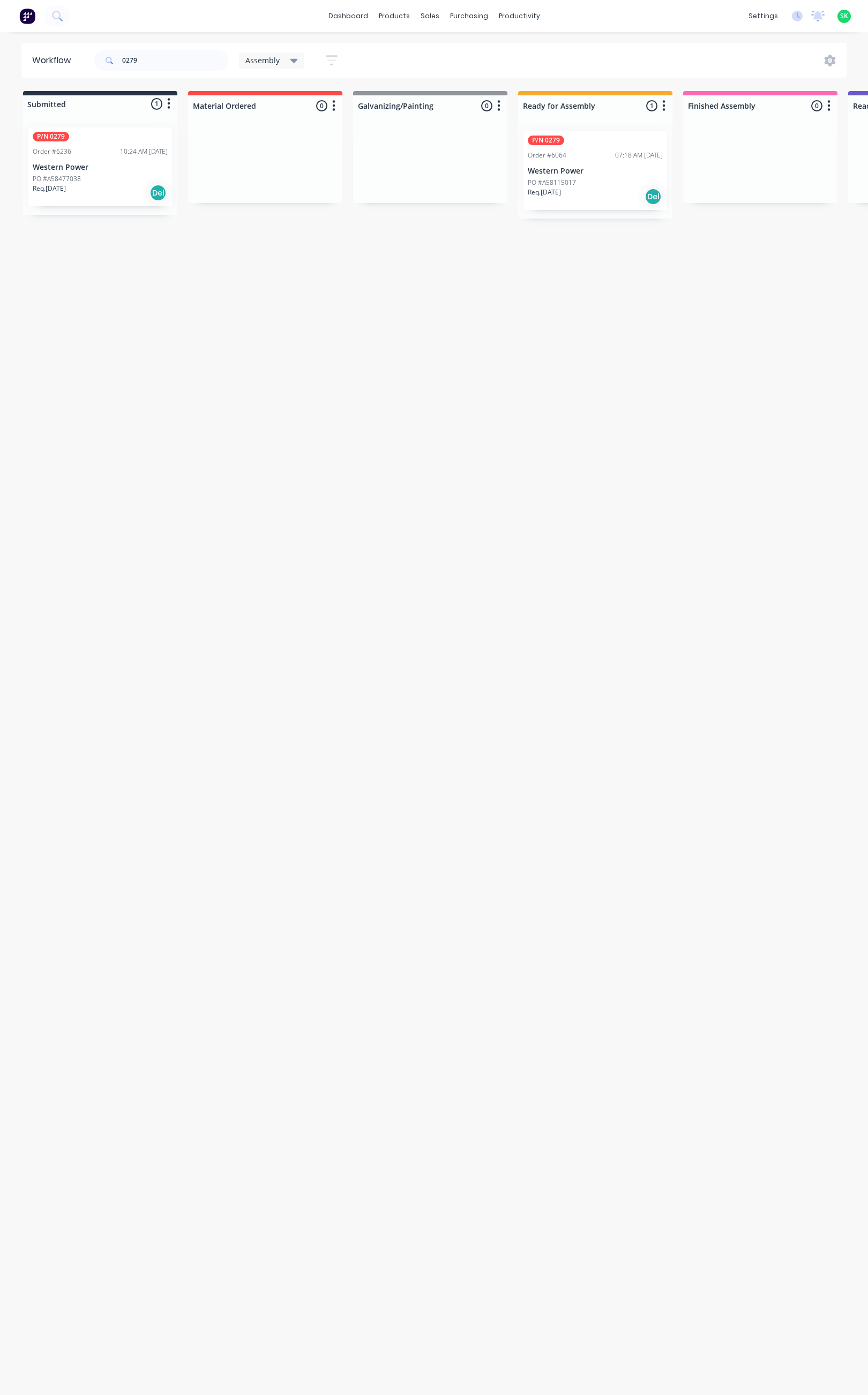
click at [610, 194] on div "Req. [DATE] Del" at bounding box center [596, 197] width 135 height 19
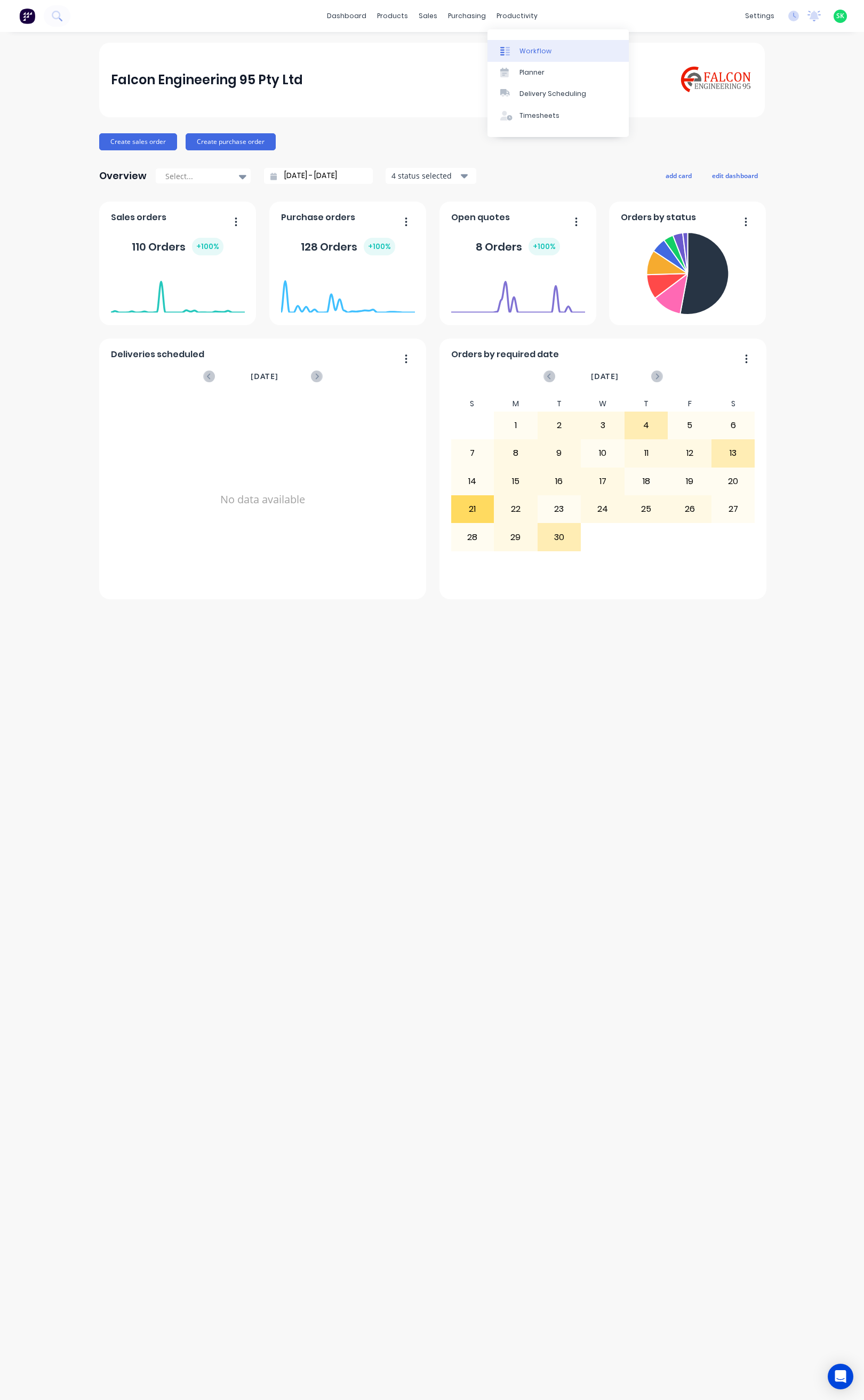
click at [513, 50] on div at bounding box center [508, 51] width 16 height 9
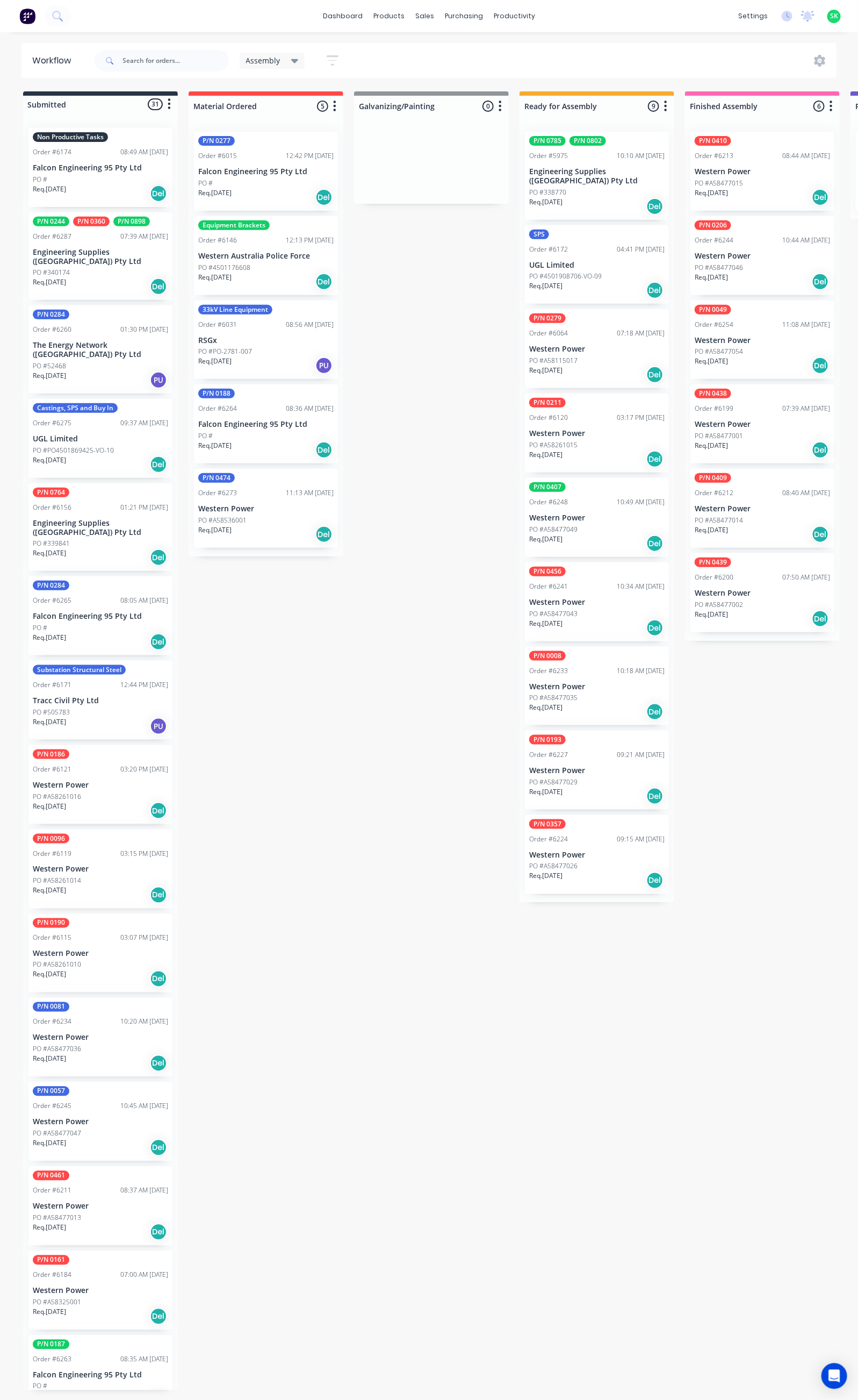
click at [597, 345] on p "Western Power" at bounding box center [597, 349] width 136 height 9
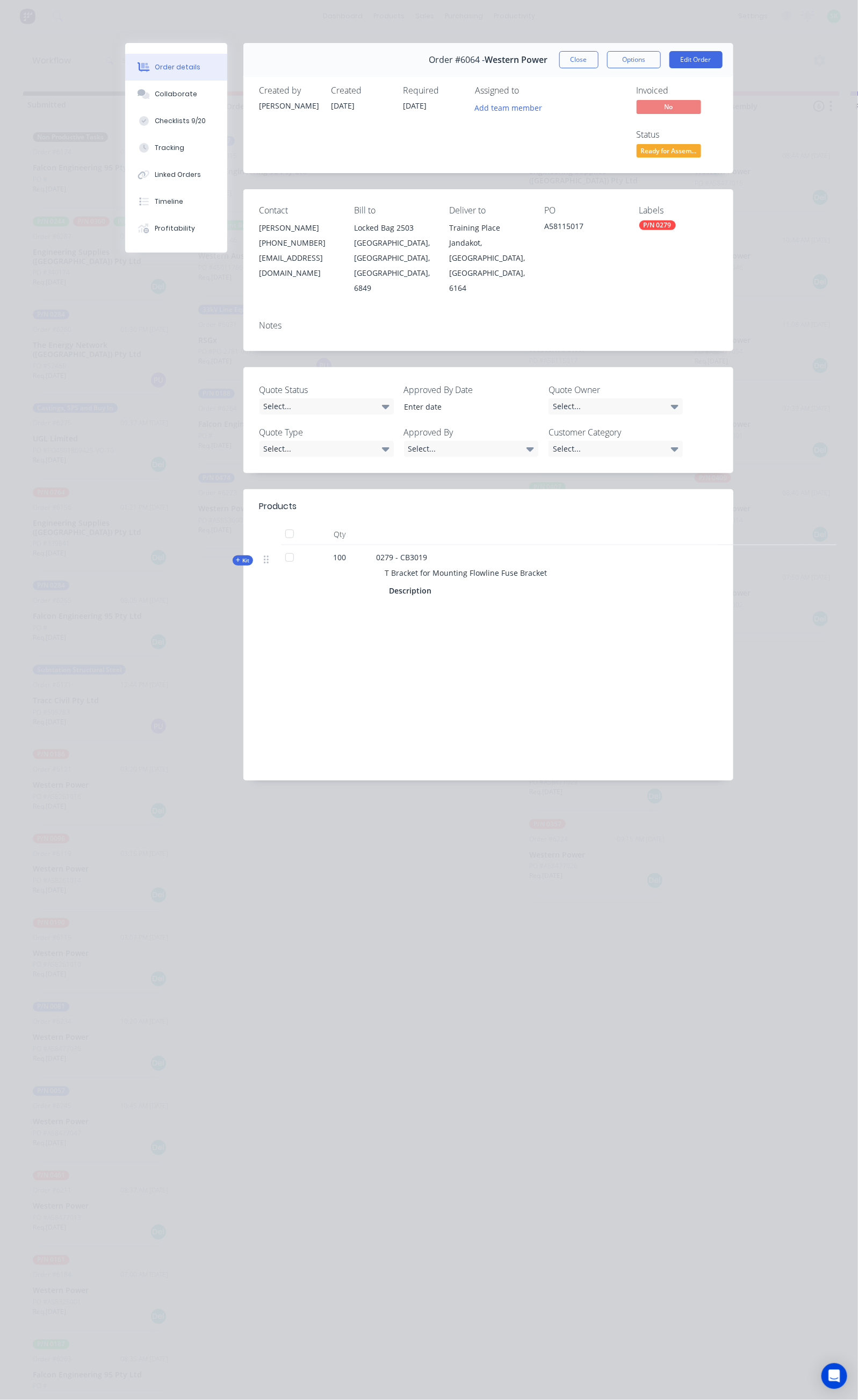
click at [606, 205] on div "PO A58115017" at bounding box center [584, 250] width 78 height 90
drag, startPoint x: 620, startPoint y: 181, endPoint x: 550, endPoint y: 189, distance: 70.5
click at [558, 189] on div "Contact Brandon Klein (08) 9411 7786 bklein@westernpower.com.au Bill to Locked …" at bounding box center [489, 250] width 491 height 122
copy div "A58115017"
click at [154, 143] on div "Tracking" at bounding box center [169, 147] width 30 height 9
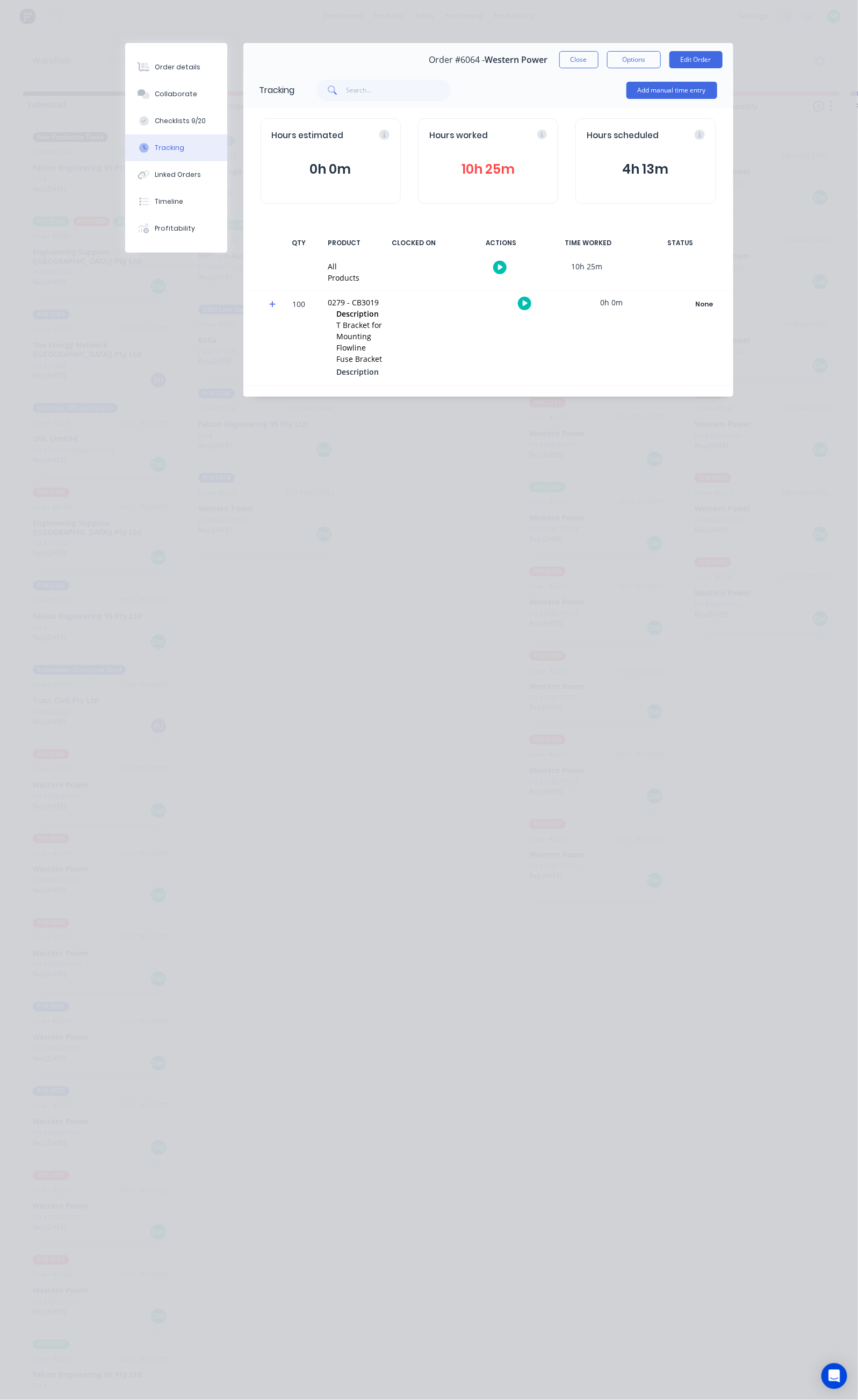
click at [487, 168] on button "10h 25m" at bounding box center [488, 169] width 118 height 20
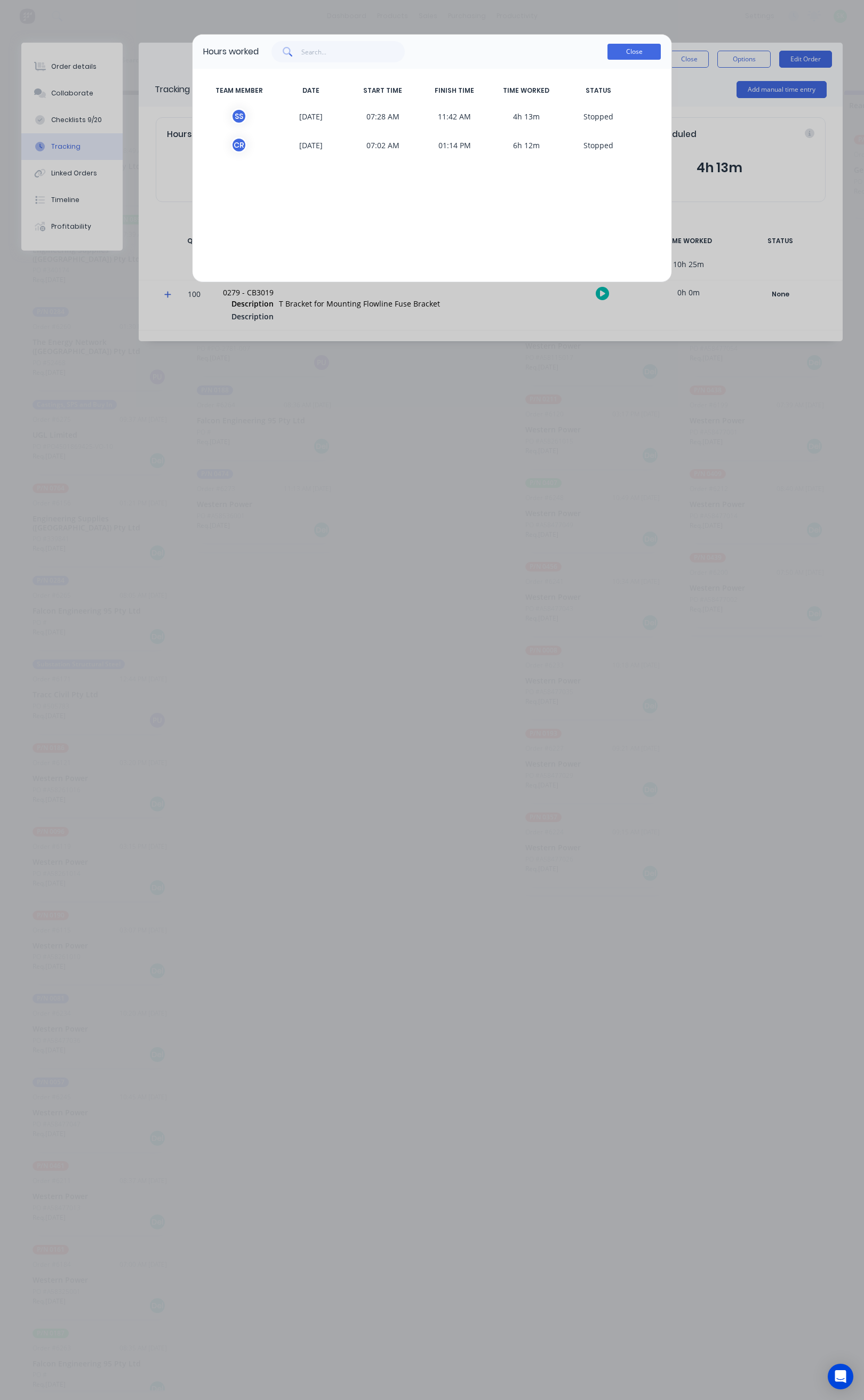
click at [648, 51] on button "Close" at bounding box center [633, 51] width 53 height 16
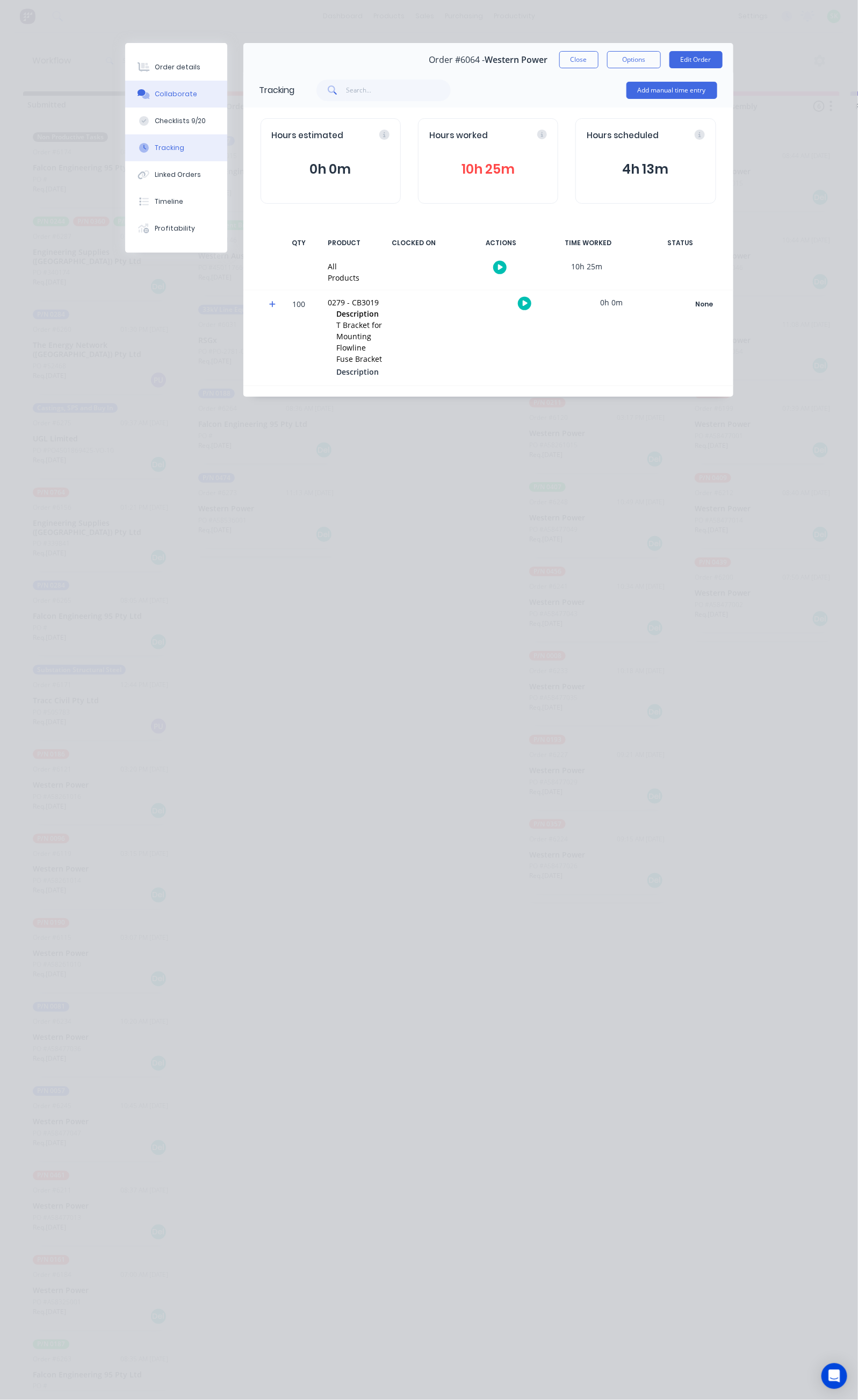
click at [126, 87] on button "Collaborate" at bounding box center [177, 94] width 102 height 27
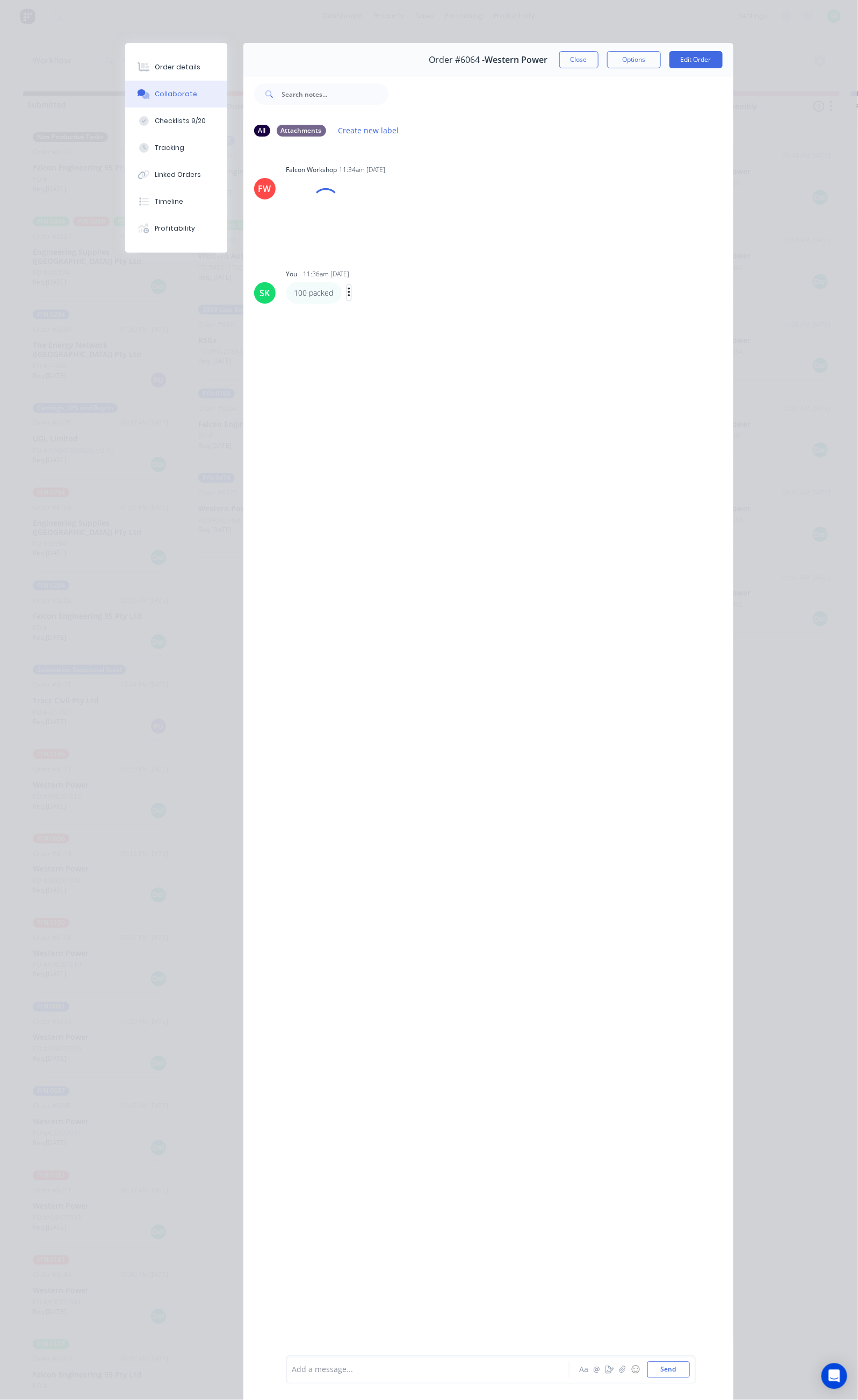
click at [347, 290] on button "button" at bounding box center [349, 293] width 4 height 15
click at [355, 306] on button "Edit" at bounding box center [389, 312] width 68 height 18
click at [690, 1367] on button "Send" at bounding box center [669, 1369] width 42 height 16
click at [598, 63] on button "Close" at bounding box center [579, 59] width 39 height 17
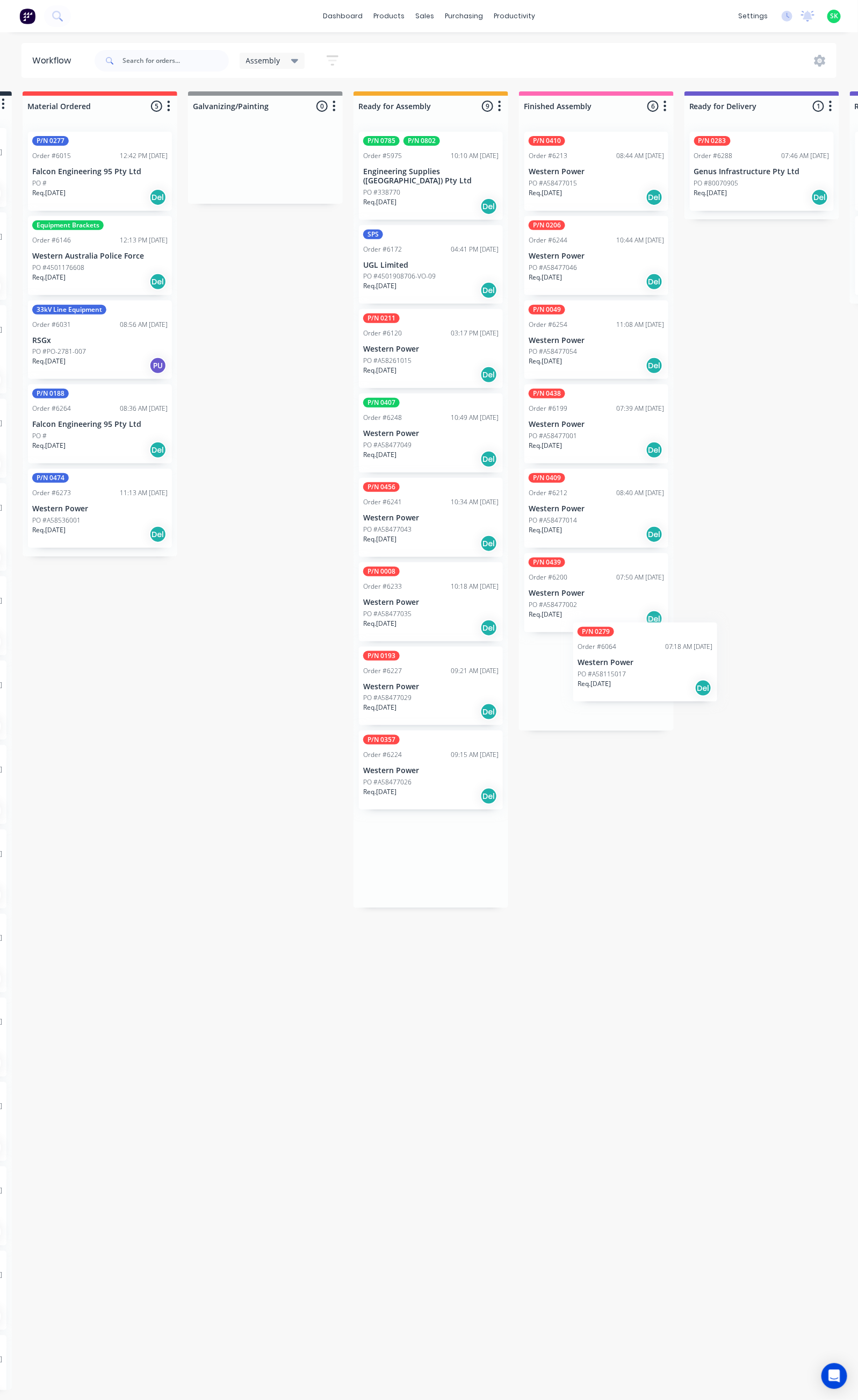
scroll to position [0, 166]
drag, startPoint x: 571, startPoint y: 342, endPoint x: 578, endPoint y: 668, distance: 326.1
click at [579, 668] on div "Submitted 31 Status colour #273444 hex #273444 Save Cancel Summaries Total orde…" at bounding box center [799, 741] width 1949 height 1299
click at [419, 272] on p "PO #4501908706-VO-09" at bounding box center [398, 276] width 72 height 9
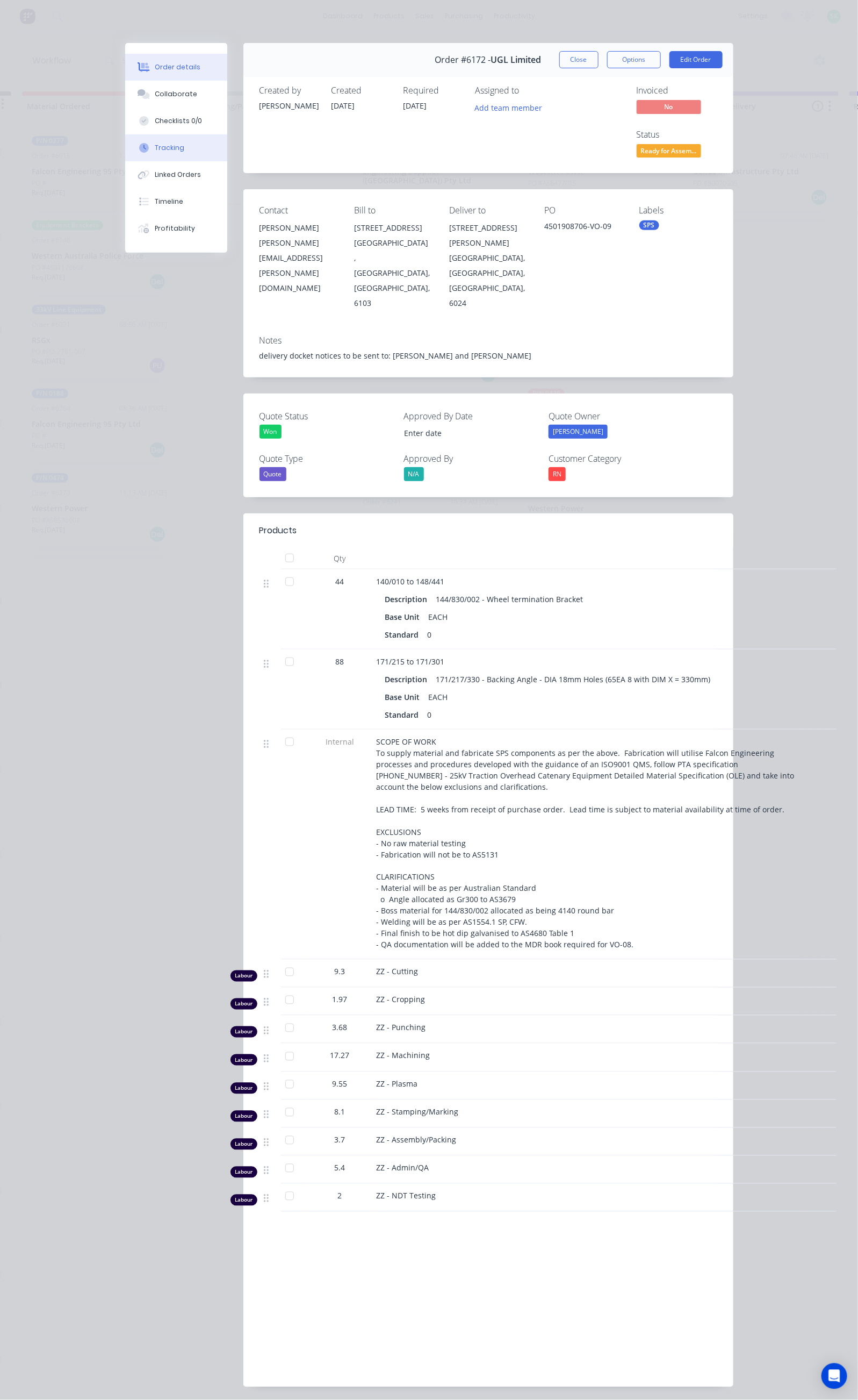
click at [126, 141] on button "Tracking" at bounding box center [177, 148] width 102 height 27
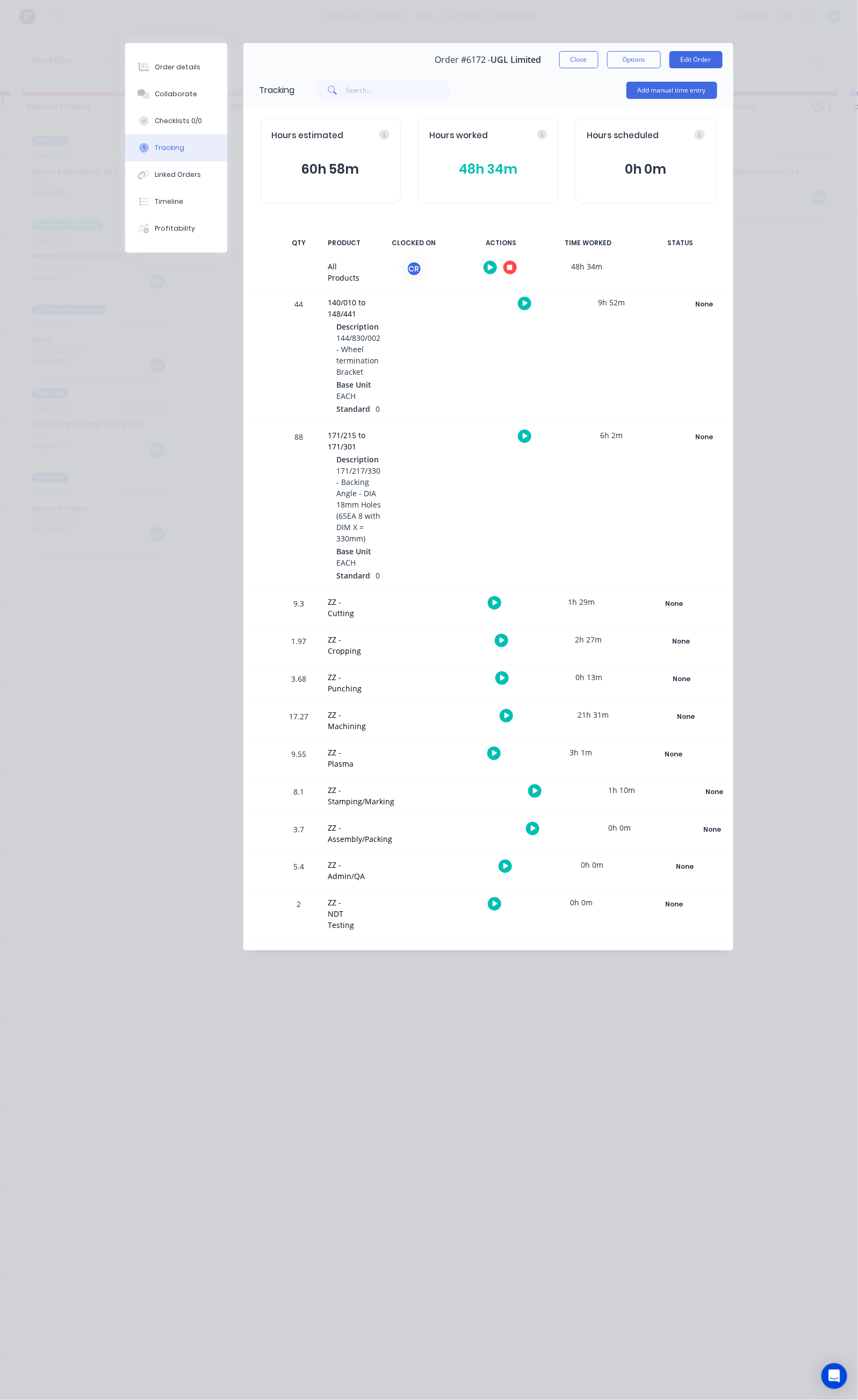
drag, startPoint x: 541, startPoint y: 59, endPoint x: 491, endPoint y: 61, distance: 50.0
click at [491, 61] on div "Order #6172 - UGL Limited Close Options Edit Order" at bounding box center [489, 60] width 491 height 34
copy div "UGL Limited"
drag, startPoint x: 281, startPoint y: 309, endPoint x: 313, endPoint y: 310, distance: 32.0
click at [337, 333] on span "144/830/002 - Wheel termination Bracket" at bounding box center [359, 355] width 44 height 44
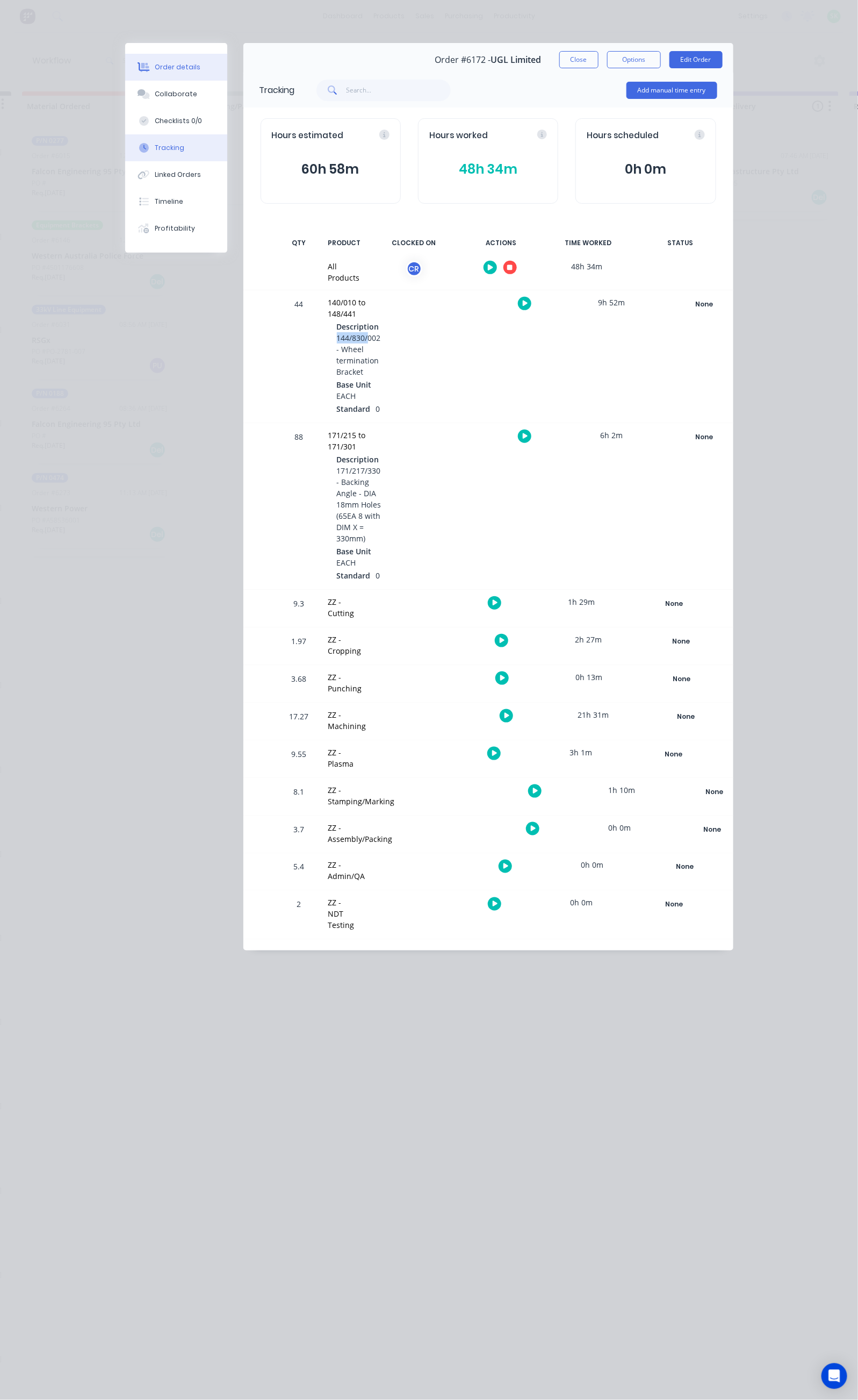
click at [154, 63] on div "Order details" at bounding box center [177, 66] width 46 height 9
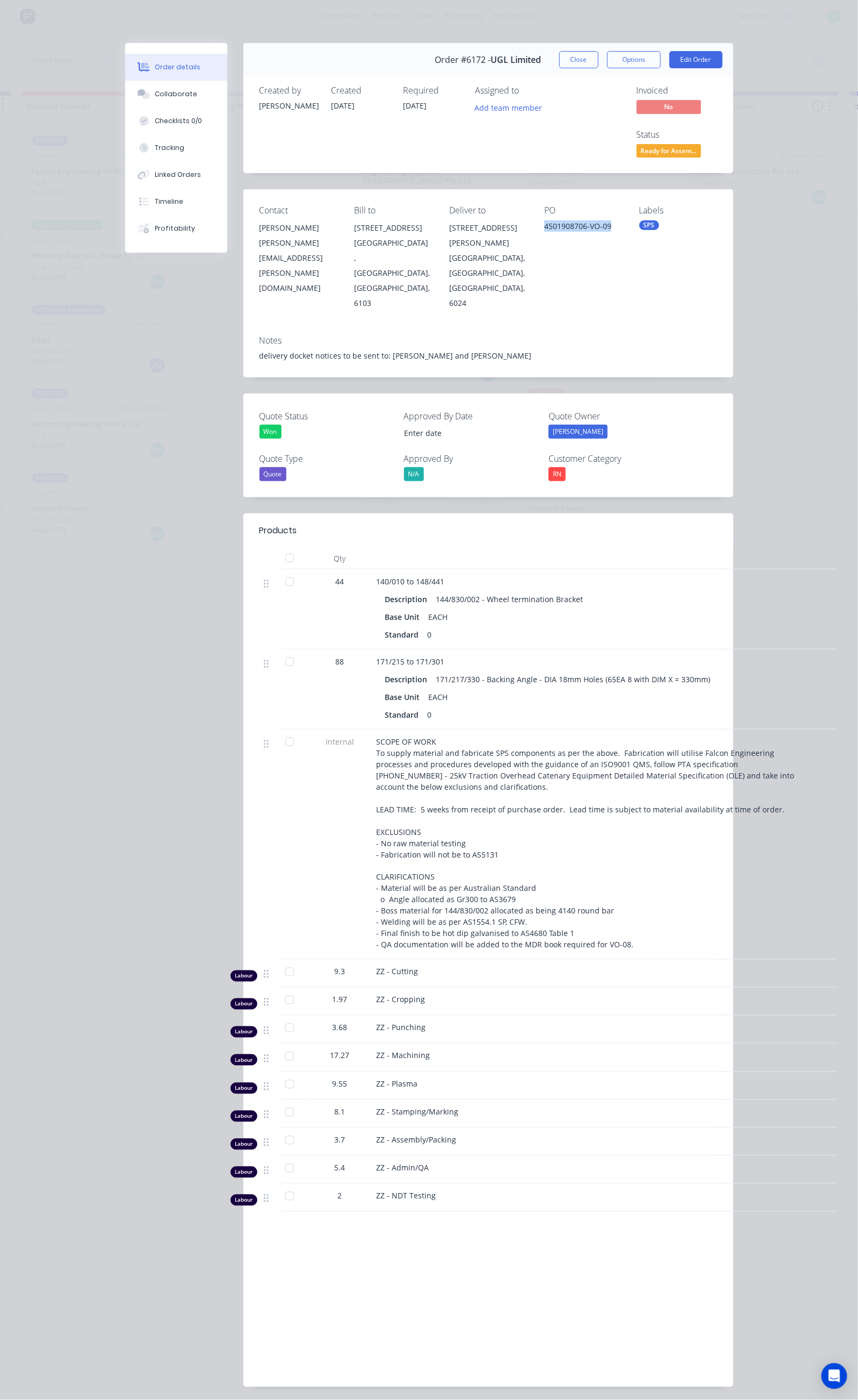
drag, startPoint x: 577, startPoint y: 183, endPoint x: 642, endPoint y: 186, distance: 65.1
click at [622, 221] on div "4501908706-VO-09" at bounding box center [584, 228] width 78 height 15
copy div "4501908706-VO-09"
drag, startPoint x: 329, startPoint y: 511, endPoint x: 479, endPoint y: 514, distance: 150.0
click at [479, 592] on div "144/830/002 - Wheel termination Bracket" at bounding box center [510, 599] width 156 height 15
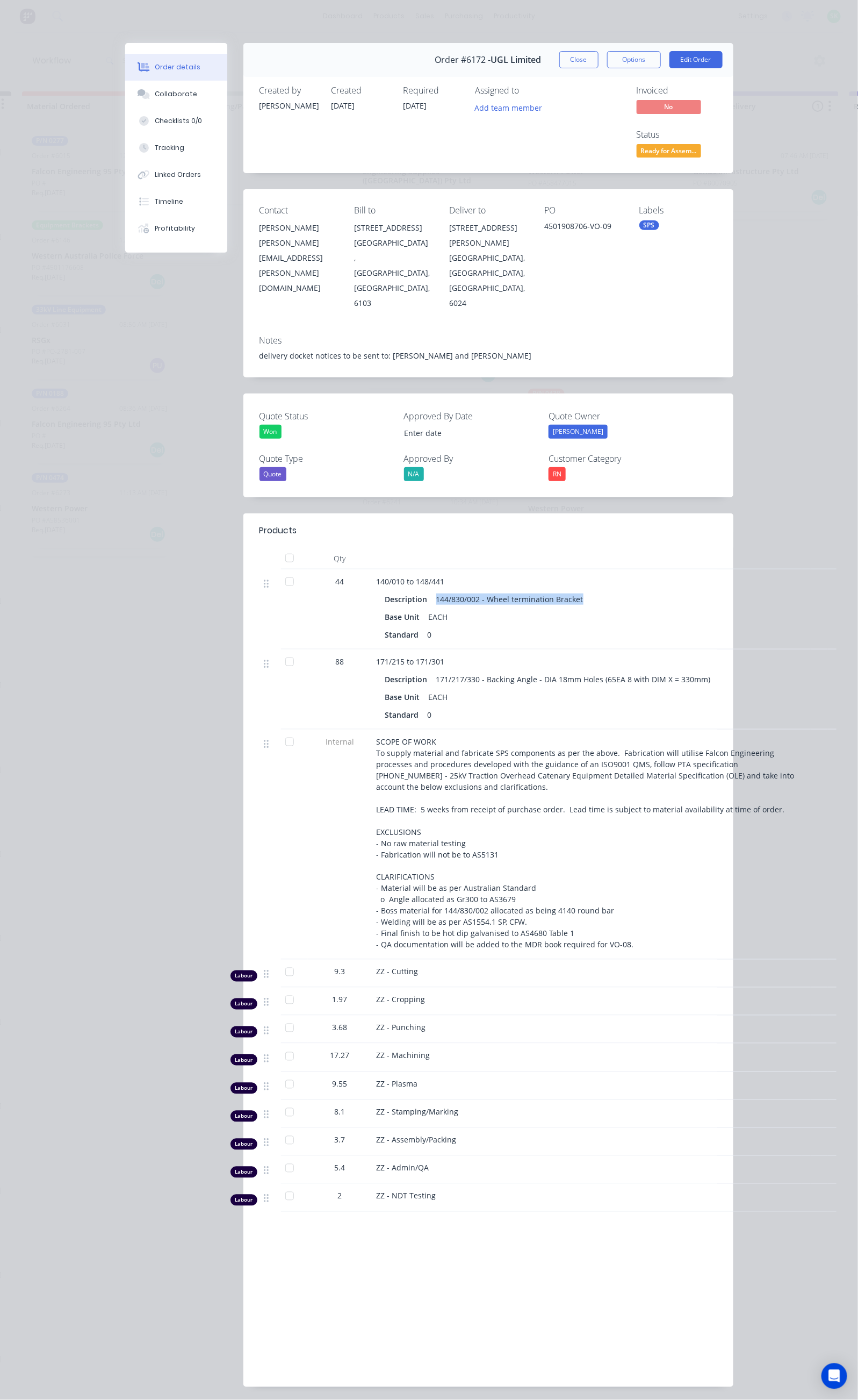
copy div "144/830/002 - Wheel termination Bracket"
drag, startPoint x: 333, startPoint y: 590, endPoint x: 600, endPoint y: 595, distance: 267.0
click at [600, 672] on div "171/217/330 - Backing Angle - DIA 18mm Holes (65EA 8 with DIM X = 330mm)" at bounding box center [574, 679] width 283 height 15
copy div "171/217/330 - Backing Angle - DIA 18mm Holes (65EA 8 with DIM X = 330mm"
drag, startPoint x: 648, startPoint y: 183, endPoint x: 575, endPoint y: 188, distance: 73.2
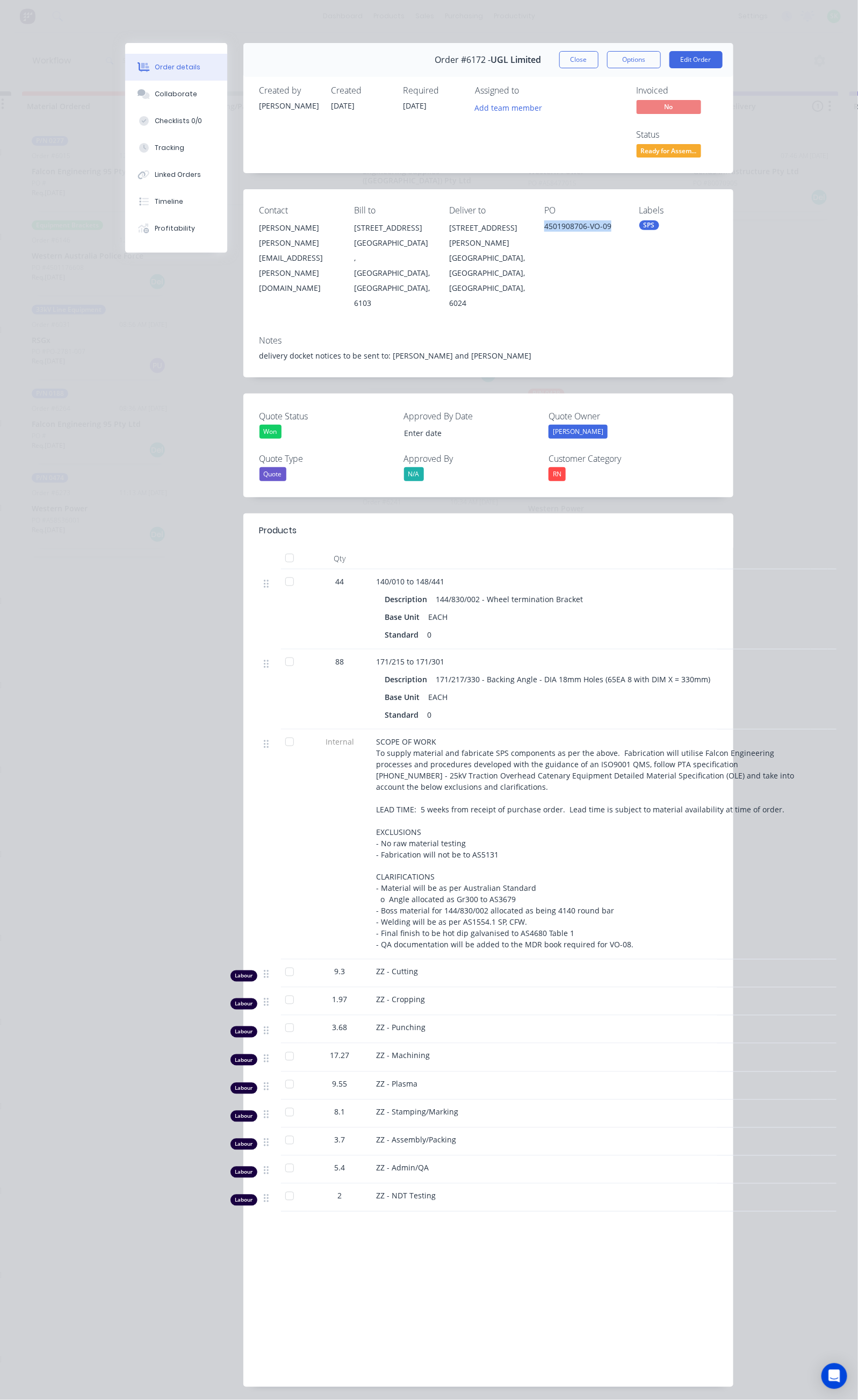
click at [575, 221] on div "4501908706-VO-09" at bounding box center [584, 228] width 78 height 15
copy div "4501908706-VO-09"
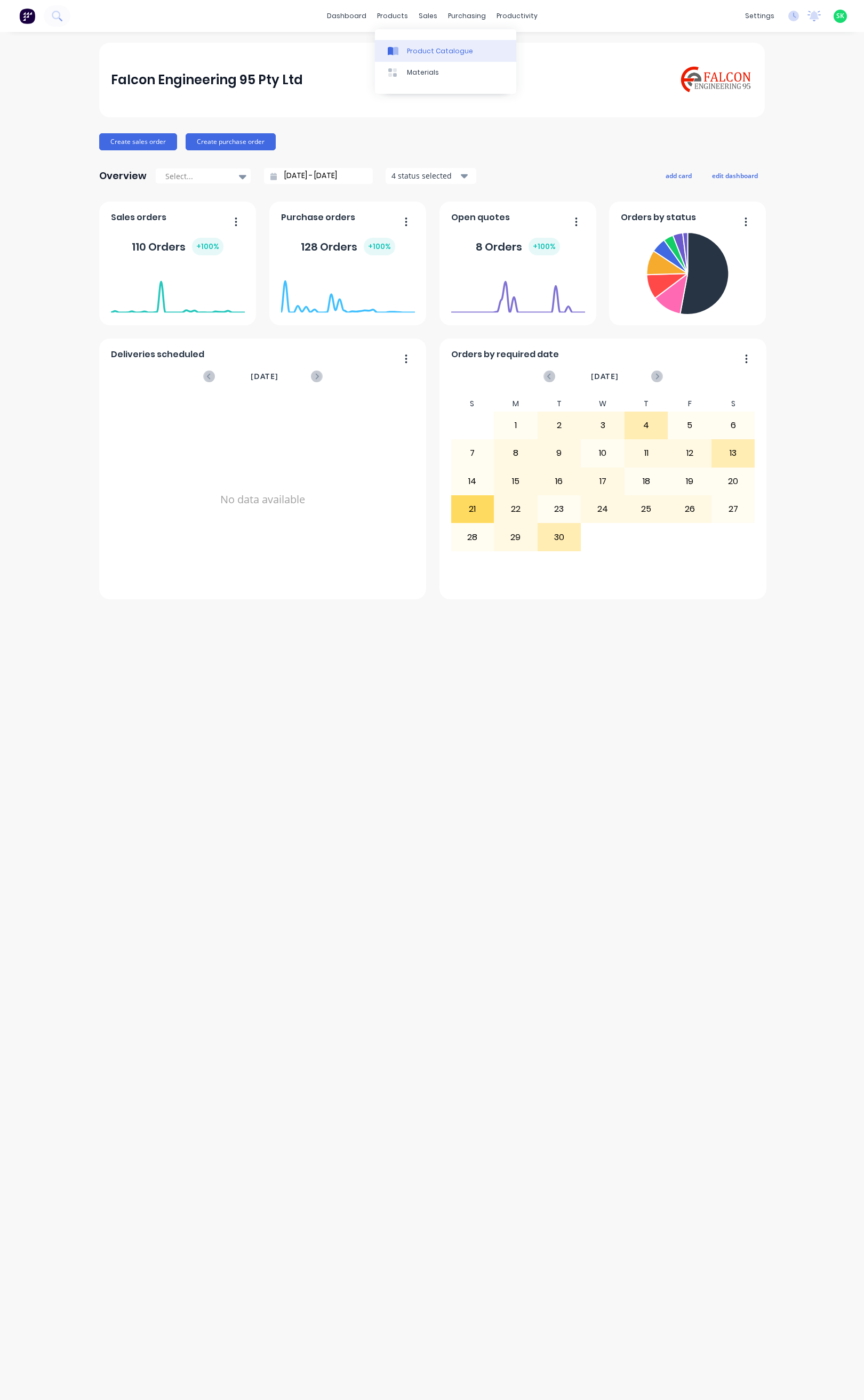
click at [403, 43] on link "Product Catalogue" at bounding box center [445, 50] width 141 height 21
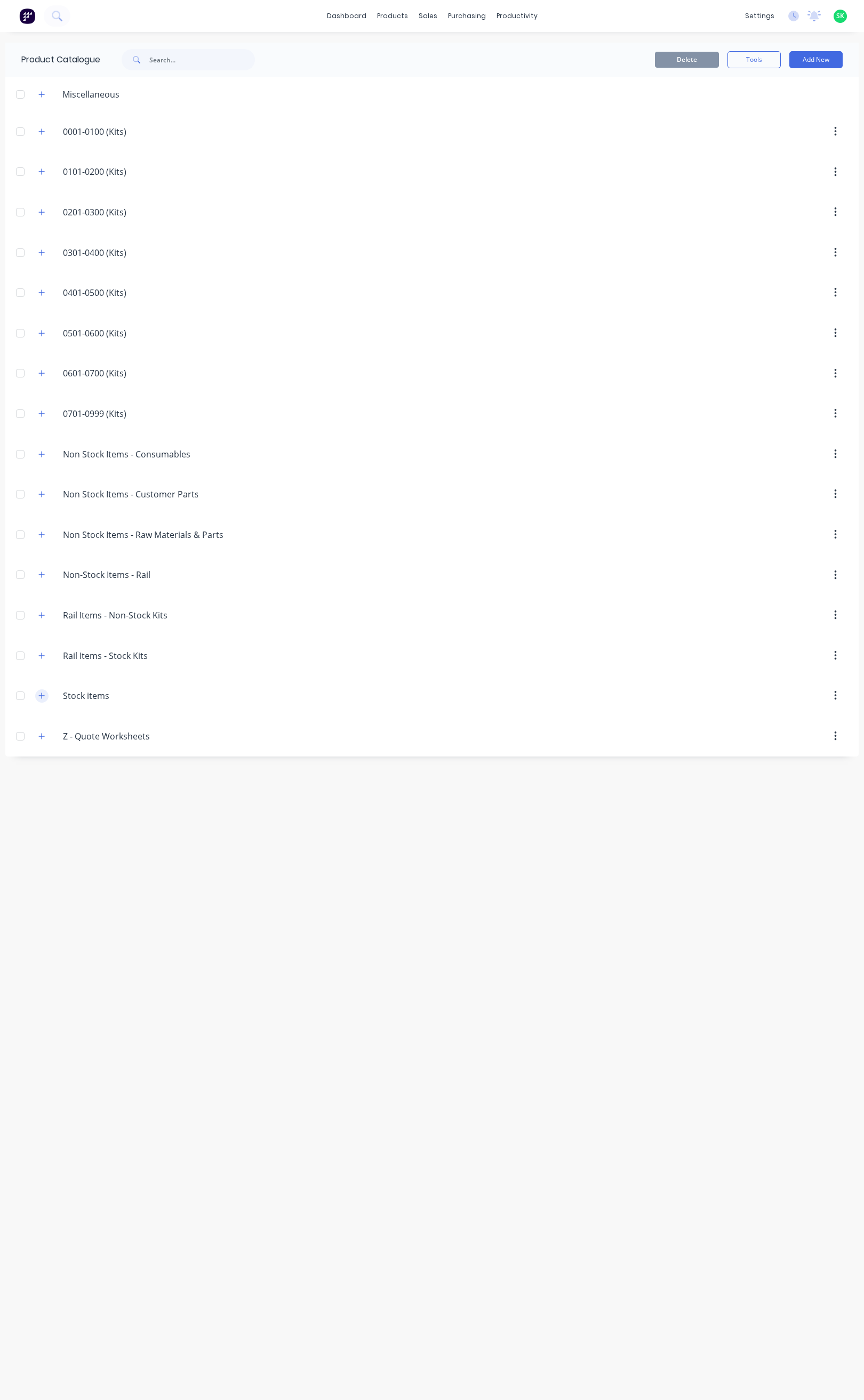
click at [39, 700] on icon "button" at bounding box center [42, 695] width 7 height 8
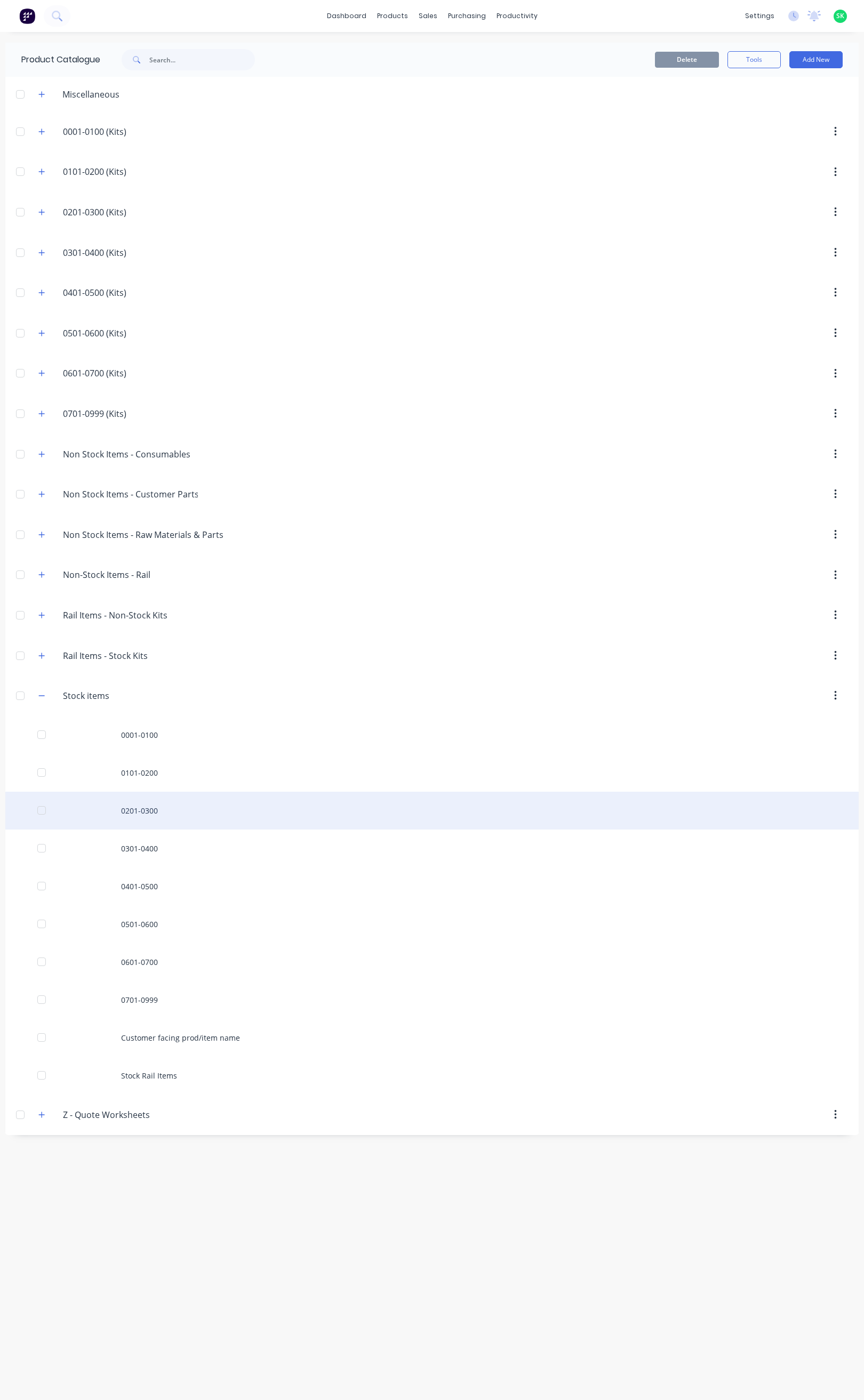
click at [147, 815] on div "0201-0300" at bounding box center [431, 810] width 853 height 38
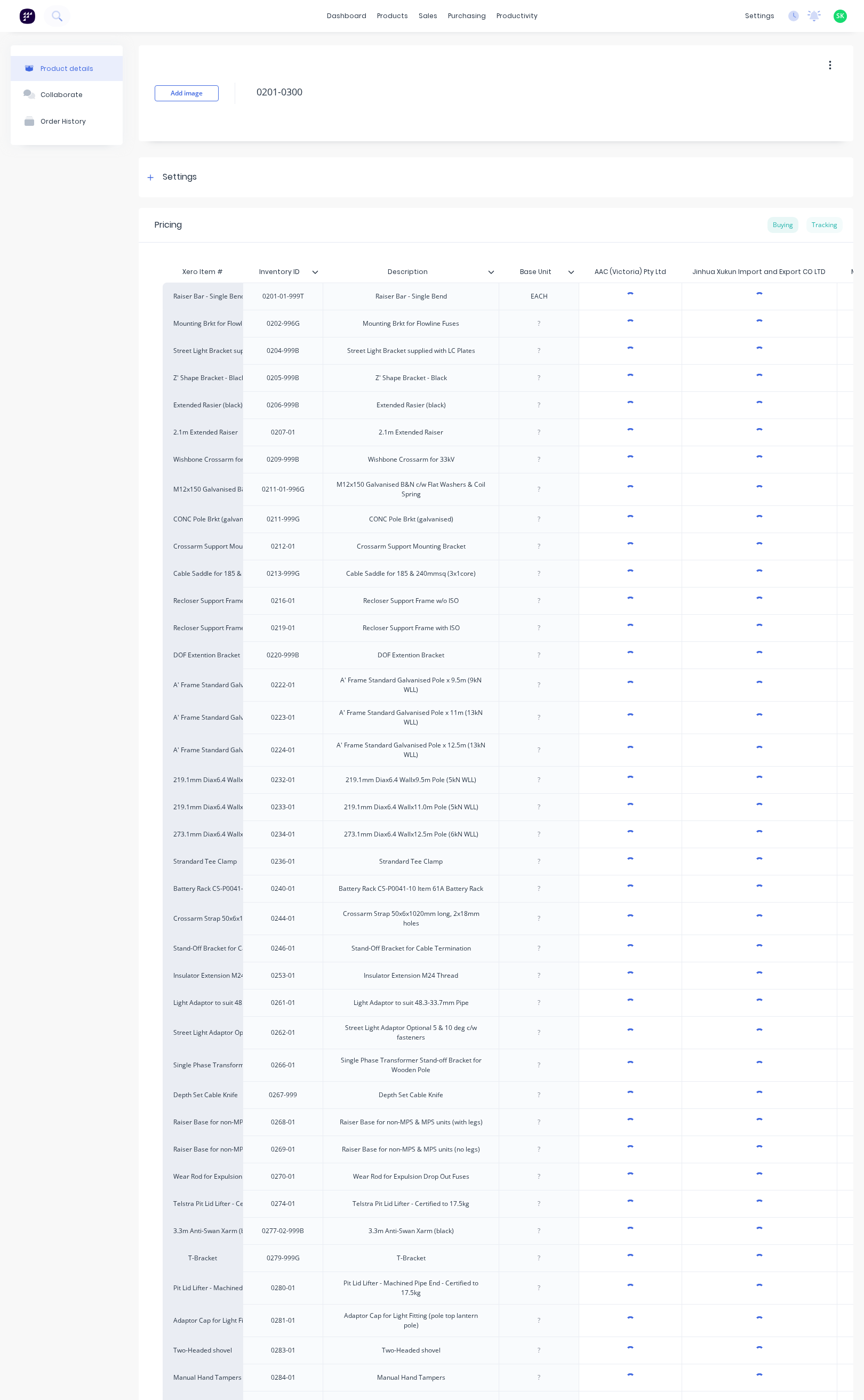
click at [811, 221] on div "Tracking" at bounding box center [824, 225] width 36 height 16
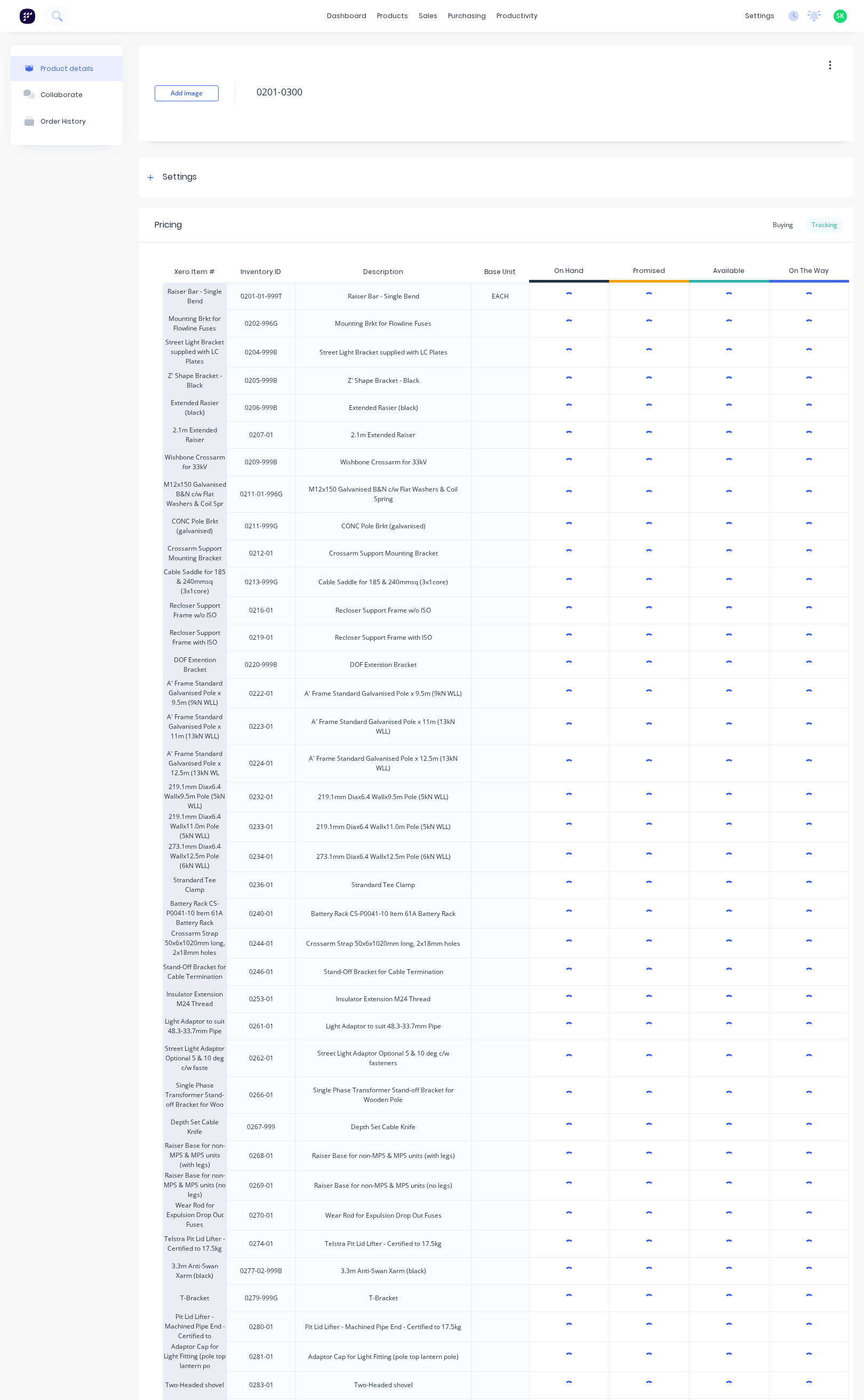
type textarea "x"
